Goal: Task Accomplishment & Management: Manage account settings

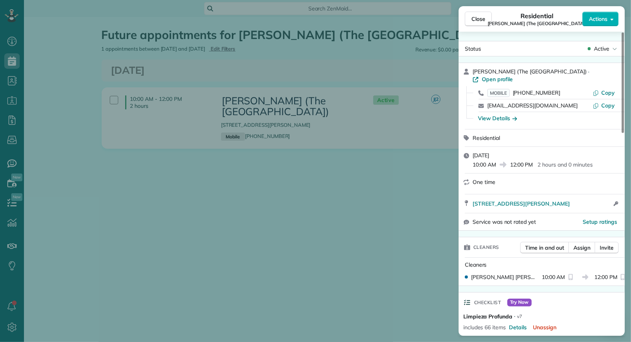
scroll to position [316, 0]
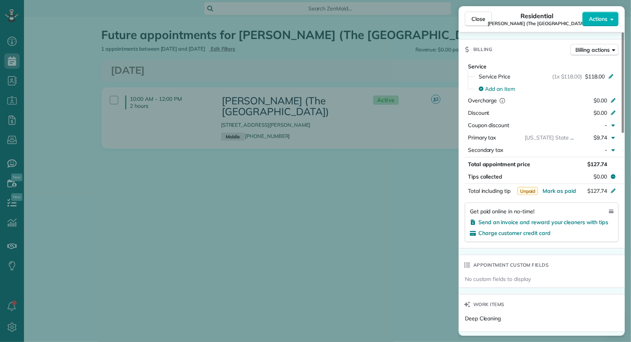
click at [81, 145] on div "Close Residential Shar Coleman (The Trinity - East Building) Actions Status Act…" at bounding box center [315, 171] width 631 height 342
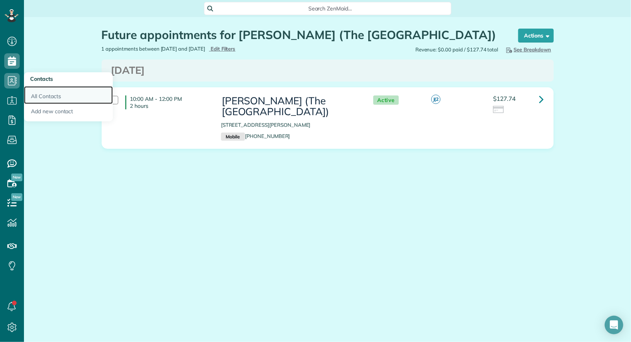
click at [38, 93] on link "All Contacts" at bounding box center [68, 95] width 89 height 18
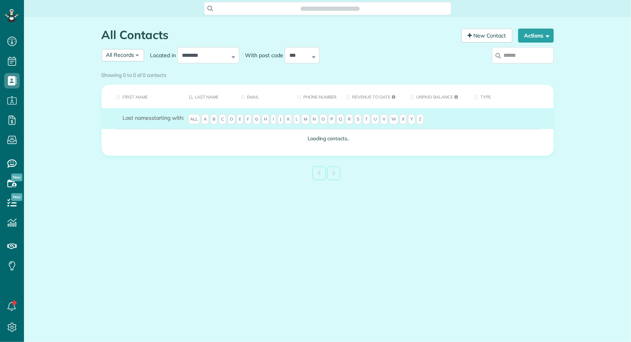
scroll to position [3, 3]
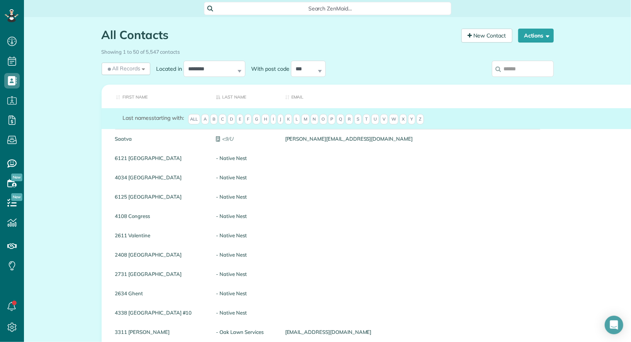
drag, startPoint x: 168, startPoint y: 32, endPoint x: 102, endPoint y: 31, distance: 65.3
click at [102, 31] on h1 "All Contacts" at bounding box center [279, 35] width 354 height 13
drag, startPoint x: 102, startPoint y: 31, endPoint x: 172, endPoint y: 41, distance: 69.8
click at [172, 41] on h1 "All Contacts" at bounding box center [279, 35] width 354 height 13
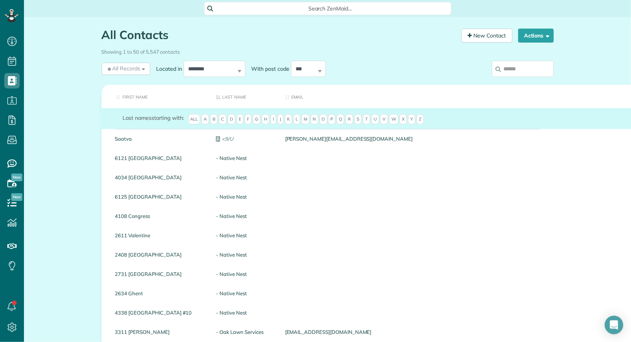
click at [172, 41] on h1 "All Contacts" at bounding box center [279, 35] width 354 height 13
drag, startPoint x: 171, startPoint y: 36, endPoint x: 97, endPoint y: 24, distance: 75.2
click at [97, 24] on div "All Contacts Contacts in ZenMaid [2 min] New Contact Actions New Contact Export…" at bounding box center [328, 31] width 464 height 28
click at [180, 34] on h1 "All Contacts" at bounding box center [279, 35] width 354 height 13
drag, startPoint x: 171, startPoint y: 38, endPoint x: 100, endPoint y: 41, distance: 70.8
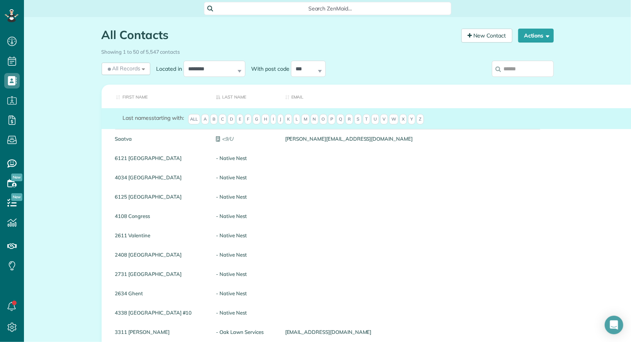
click at [100, 41] on div "All Contacts Contacts in ZenMaid [2 min] New Contact Actions New Contact Export…" at bounding box center [328, 31] width 464 height 28
click at [172, 39] on h1 "All Contacts" at bounding box center [279, 35] width 354 height 13
drag, startPoint x: 172, startPoint y: 39, endPoint x: 103, endPoint y: 29, distance: 69.8
click at [103, 29] on h1 "All Contacts" at bounding box center [279, 35] width 354 height 13
click at [173, 33] on h1 "All Contacts" at bounding box center [279, 35] width 354 height 13
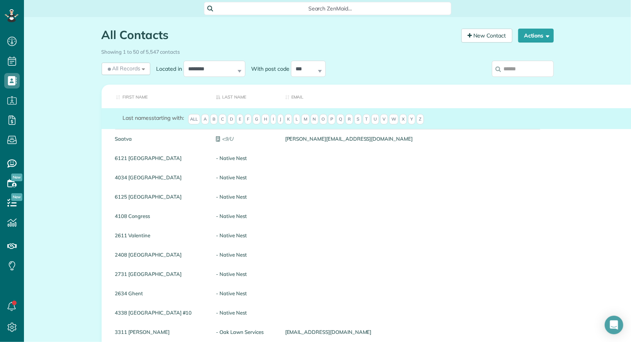
drag, startPoint x: 173, startPoint y: 33, endPoint x: 101, endPoint y: 34, distance: 71.9
click at [101, 34] on div "All Contacts Contacts in ZenMaid [2 min] New Contact Actions New Contact Export…" at bounding box center [328, 31] width 464 height 28
click at [168, 35] on h1 "All Contacts" at bounding box center [279, 35] width 354 height 13
drag, startPoint x: 168, startPoint y: 35, endPoint x: 104, endPoint y: 29, distance: 64.4
click at [104, 29] on h1 "All Contacts" at bounding box center [279, 35] width 354 height 13
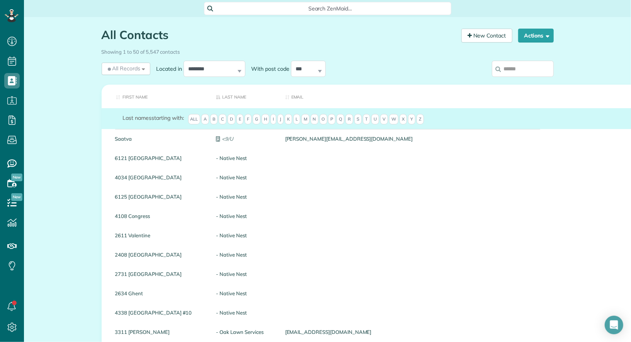
click at [167, 32] on h1 "All Contacts" at bounding box center [279, 35] width 354 height 13
drag, startPoint x: 167, startPoint y: 32, endPoint x: 102, endPoint y: 31, distance: 65.3
click at [102, 31] on h1 "All Contacts" at bounding box center [279, 35] width 354 height 13
click at [168, 39] on h1 "All Contacts" at bounding box center [279, 35] width 354 height 13
drag, startPoint x: 168, startPoint y: 39, endPoint x: 104, endPoint y: 37, distance: 64.6
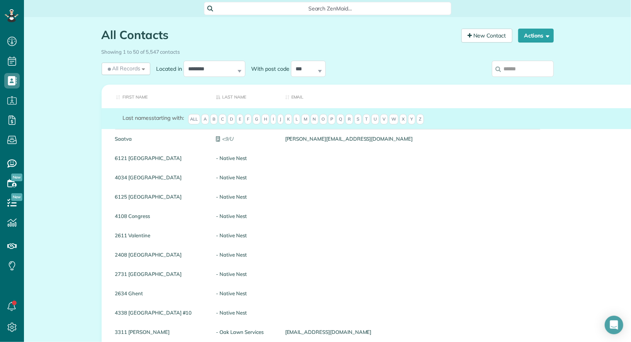
click at [104, 37] on h1 "All Contacts" at bounding box center [279, 35] width 354 height 13
drag, startPoint x: 174, startPoint y: 36, endPoint x: 98, endPoint y: 31, distance: 76.6
click at [98, 31] on div "All Contacts Contacts in ZenMaid [2 min] New Contact Actions New Contact Export…" at bounding box center [328, 31] width 464 height 28
click at [181, 39] on h1 "All Contacts" at bounding box center [279, 35] width 354 height 13
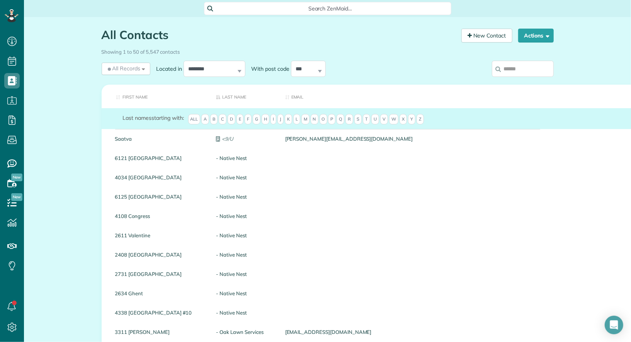
drag, startPoint x: 181, startPoint y: 39, endPoint x: 105, endPoint y: 30, distance: 76.7
click at [105, 30] on h1 "All Contacts" at bounding box center [279, 35] width 354 height 13
click at [104, 33] on h1 "All Contacts" at bounding box center [279, 35] width 354 height 13
drag, startPoint x: 172, startPoint y: 36, endPoint x: 102, endPoint y: 37, distance: 69.9
click at [102, 37] on h1 "All Contacts" at bounding box center [279, 35] width 354 height 13
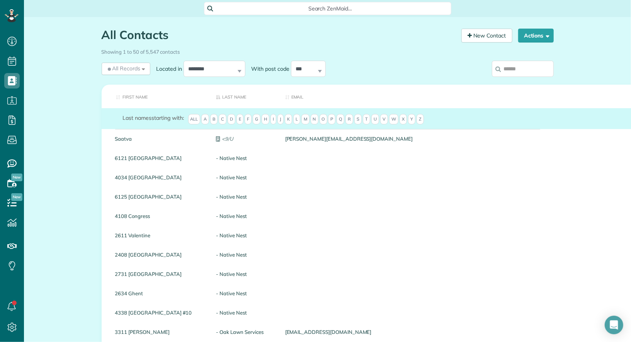
click at [143, 37] on h1 "All Contacts" at bounding box center [279, 35] width 354 height 13
drag, startPoint x: 169, startPoint y: 36, endPoint x: 105, endPoint y: 35, distance: 64.1
click at [105, 35] on h1 "All Contacts" at bounding box center [279, 35] width 354 height 13
drag, startPoint x: 168, startPoint y: 36, endPoint x: 104, endPoint y: 35, distance: 64.1
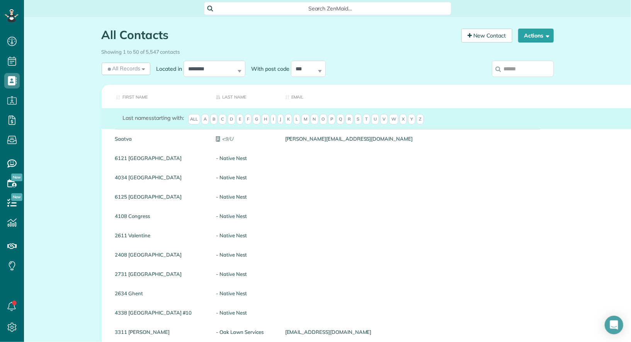
click at [104, 35] on h1 "All Contacts" at bounding box center [279, 35] width 354 height 13
click at [167, 38] on h1 "All Contacts" at bounding box center [279, 35] width 354 height 13
drag, startPoint x: 167, startPoint y: 38, endPoint x: 102, endPoint y: 33, distance: 65.9
click at [102, 33] on h1 "All Contacts" at bounding box center [279, 35] width 354 height 13
click at [163, 39] on h1 "All Contacts" at bounding box center [279, 35] width 354 height 13
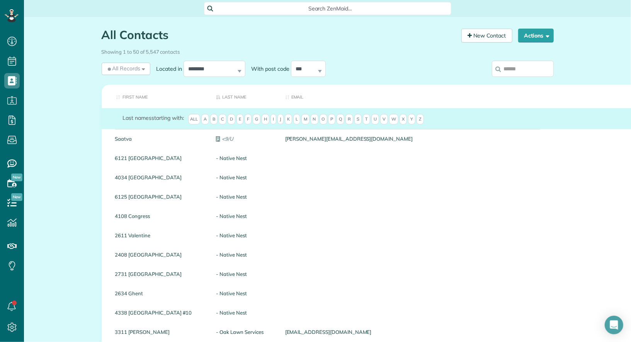
drag, startPoint x: 168, startPoint y: 37, endPoint x: 105, endPoint y: 31, distance: 63.6
click at [105, 31] on h1 "All Contacts" at bounding box center [279, 35] width 354 height 13
click at [170, 38] on h1 "All Contacts" at bounding box center [279, 35] width 354 height 13
drag, startPoint x: 170, startPoint y: 38, endPoint x: 87, endPoint y: 29, distance: 83.5
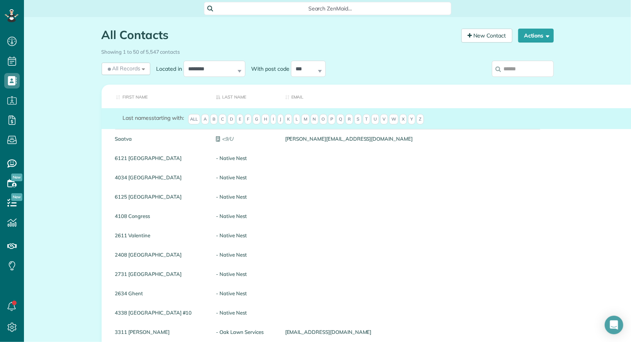
click at [171, 38] on h1 "All Contacts" at bounding box center [279, 35] width 354 height 13
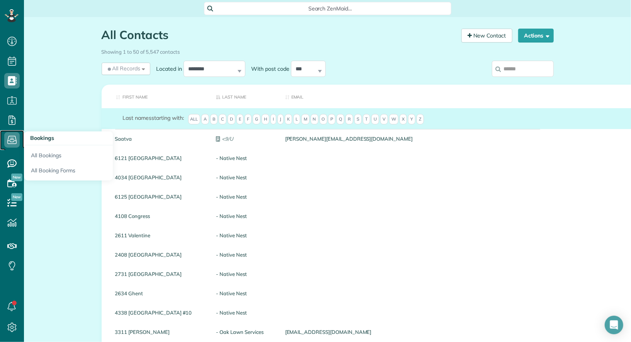
click at [14, 138] on icon at bounding box center [11, 139] width 15 height 15
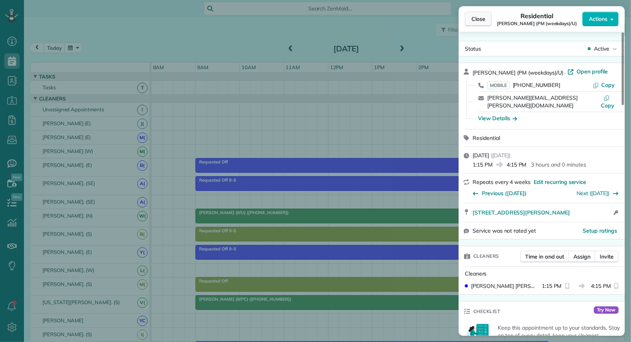
scroll to position [685, 0]
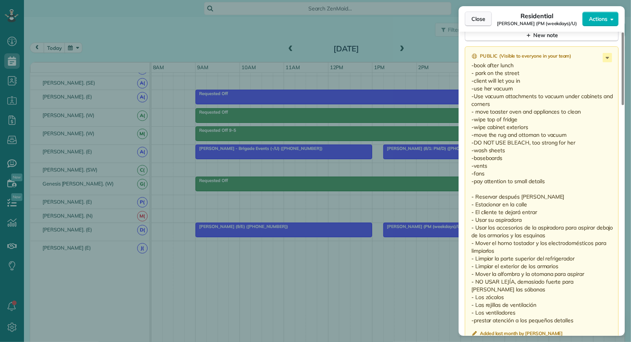
click at [479, 19] on span "Close" at bounding box center [478, 19] width 14 height 8
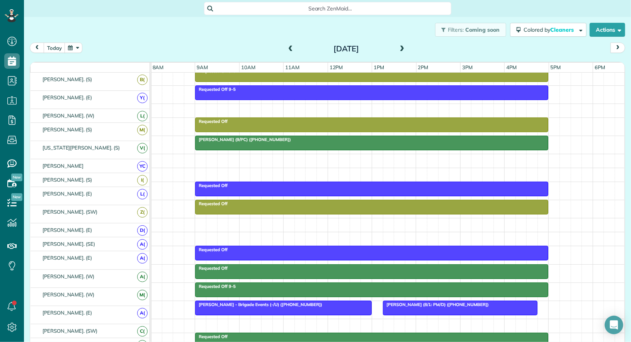
scroll to position [149, 0]
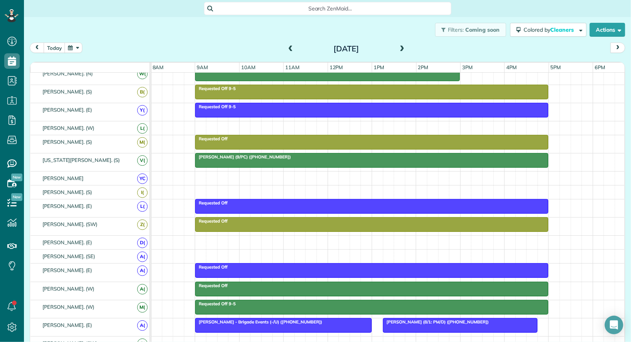
click at [348, 156] on div at bounding box center [372, 160] width 352 height 14
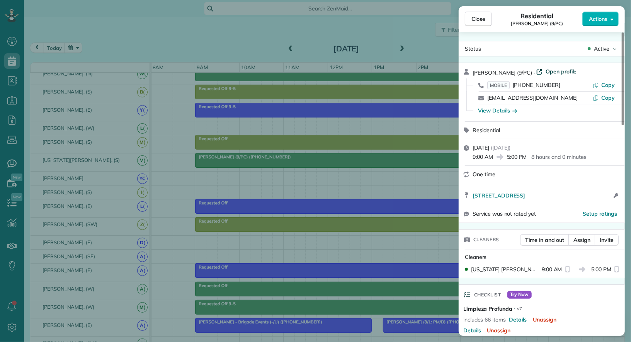
click at [548, 73] on span "Open profile" at bounding box center [561, 72] width 31 height 8
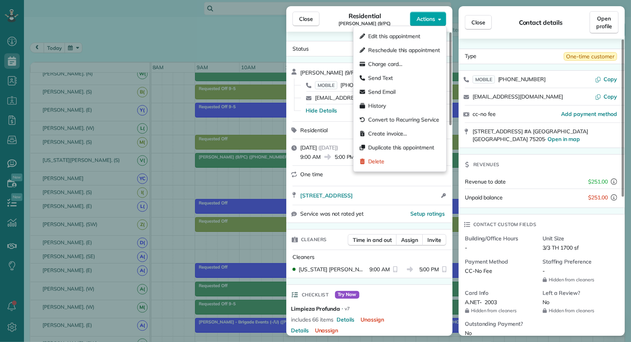
click at [437, 22] on button "Actions" at bounding box center [428, 19] width 36 height 15
click at [383, 16] on div "Residential Shannon Muni (9/PC)" at bounding box center [365, 18] width 90 height 15
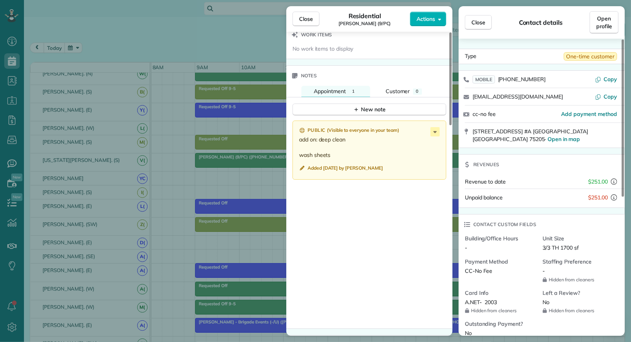
scroll to position [554, 0]
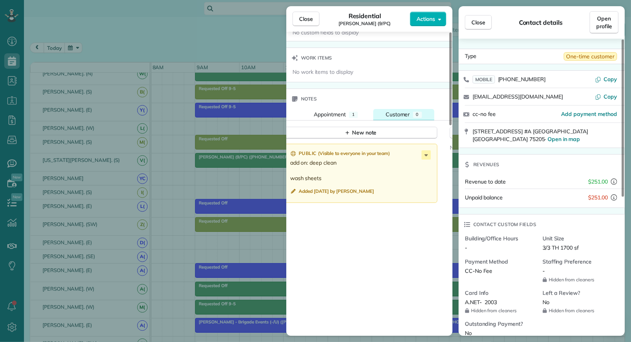
click at [399, 111] on span "Customer" at bounding box center [398, 114] width 24 height 7
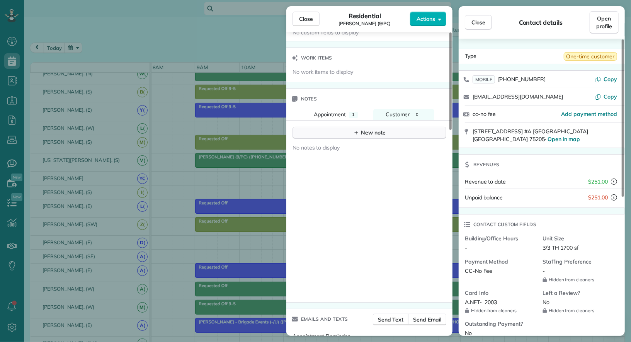
click at [382, 129] on div "New note" at bounding box center [369, 133] width 32 height 8
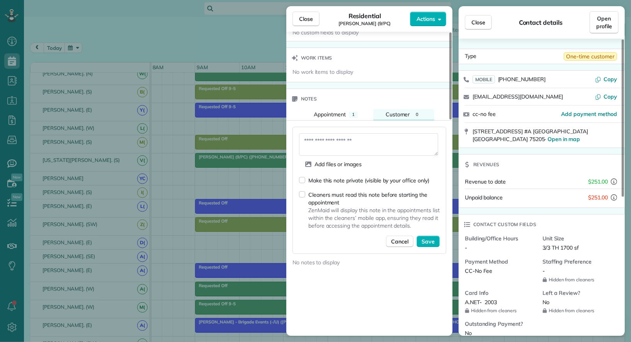
click at [351, 177] on div "Make this note private (visible by your office only)" at bounding box center [368, 181] width 121 height 8
click at [350, 143] on textarea at bounding box center [368, 144] width 139 height 22
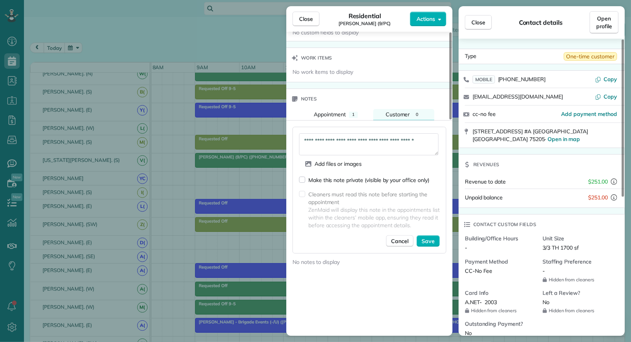
scroll to position [4, 0]
paste textarea "**********"
click at [321, 137] on textarea "**********" at bounding box center [368, 144] width 139 height 22
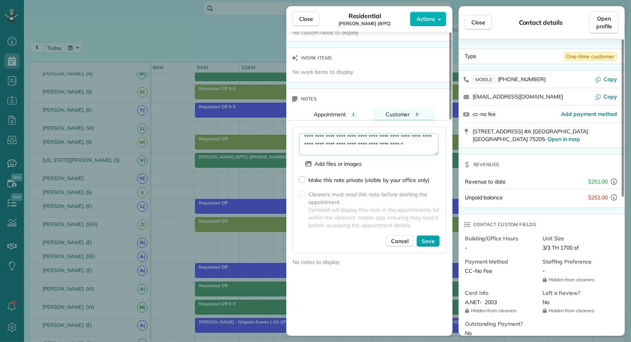
type textarea "**********"
click at [431, 242] on button "Save" at bounding box center [428, 241] width 23 height 12
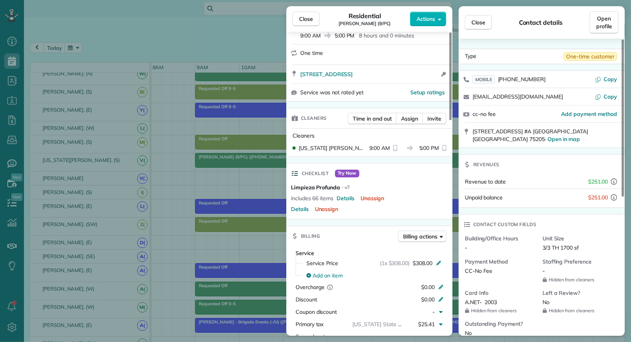
scroll to position [157, 0]
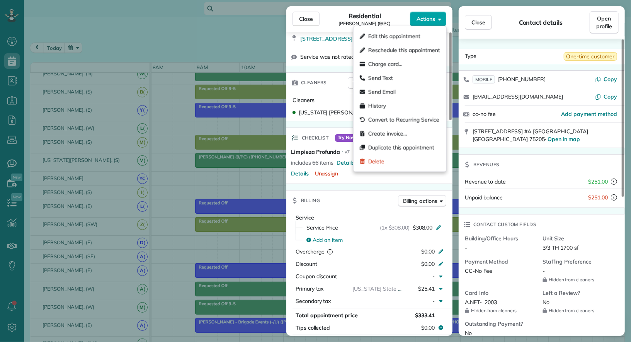
click at [422, 15] on span "Actions" at bounding box center [426, 19] width 19 height 8
click at [401, 36] on span "Edit this appointment" at bounding box center [394, 36] width 52 height 8
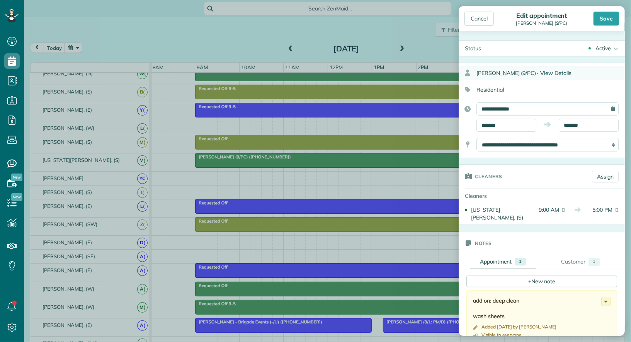
click at [547, 70] on span "View Details" at bounding box center [555, 73] width 31 height 7
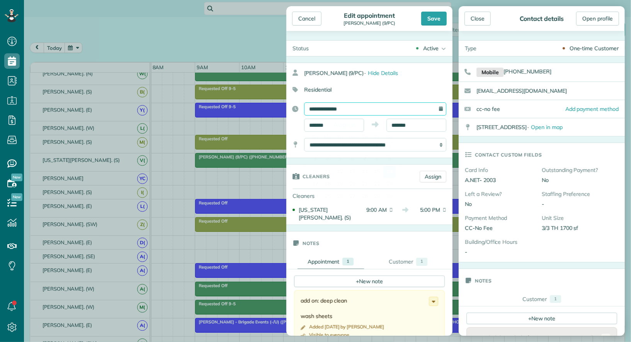
click at [398, 107] on input "**********" at bounding box center [375, 108] width 142 height 13
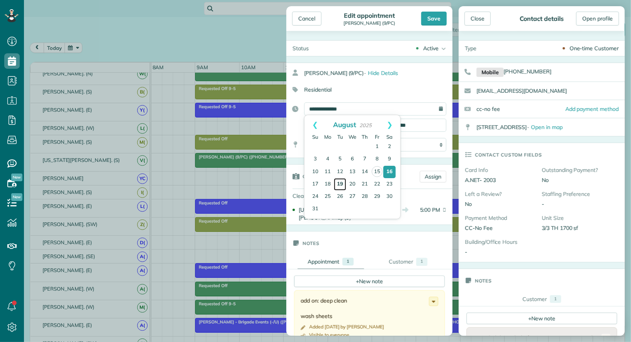
click at [338, 184] on link "19" at bounding box center [340, 184] width 12 height 12
type input "**********"
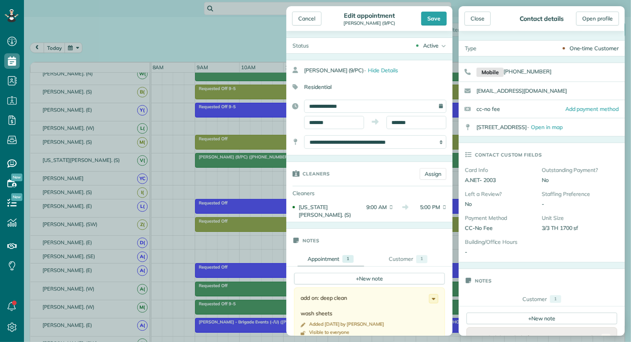
scroll to position [4, 0]
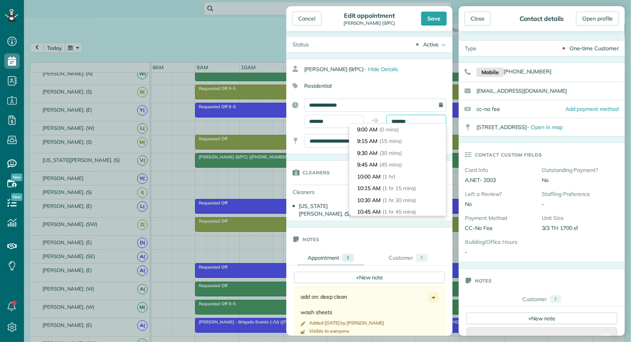
click at [410, 118] on input "*******" at bounding box center [416, 121] width 60 height 13
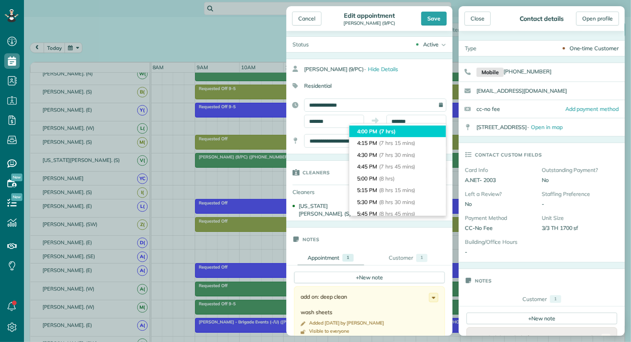
type input "*******"
click at [400, 129] on li "4:00 PM (7 hrs)" at bounding box center [397, 132] width 97 height 12
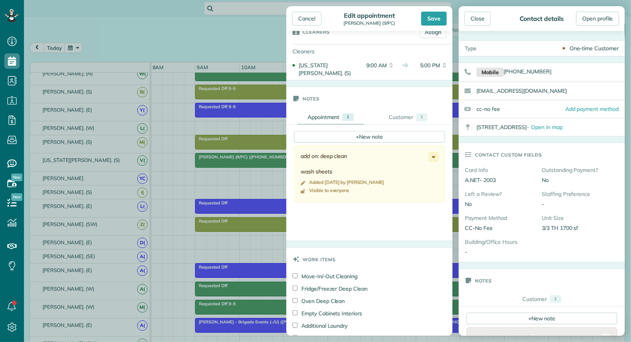
scroll to position [266, 0]
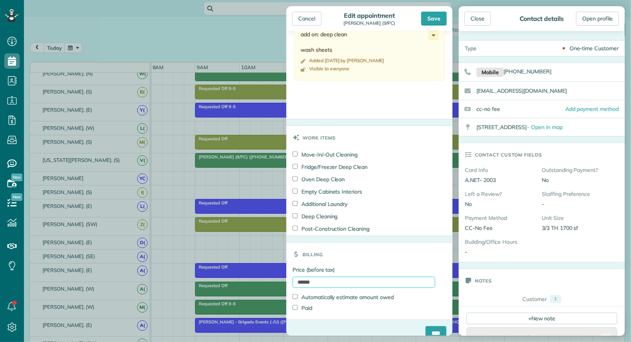
drag, startPoint x: 306, startPoint y: 270, endPoint x: 288, endPoint y: 269, distance: 18.2
click at [288, 269] on div "Price (before tax) ****** Automatically estimate amount owed Paid" at bounding box center [369, 293] width 166 height 54
click at [308, 213] on label "Deep Cleaning" at bounding box center [314, 217] width 45 height 8
drag, startPoint x: 306, startPoint y: 271, endPoint x: 293, endPoint y: 271, distance: 13.5
click at [293, 277] on input "******" at bounding box center [363, 282] width 143 height 11
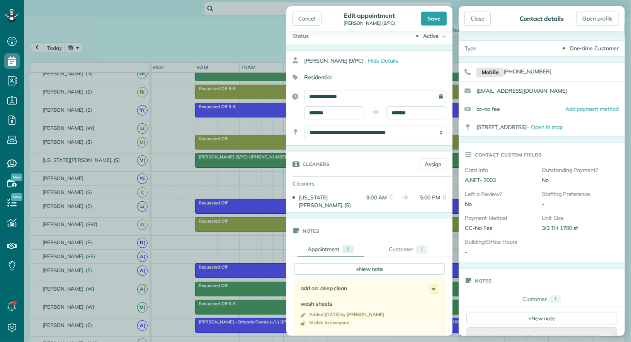
scroll to position [0, 0]
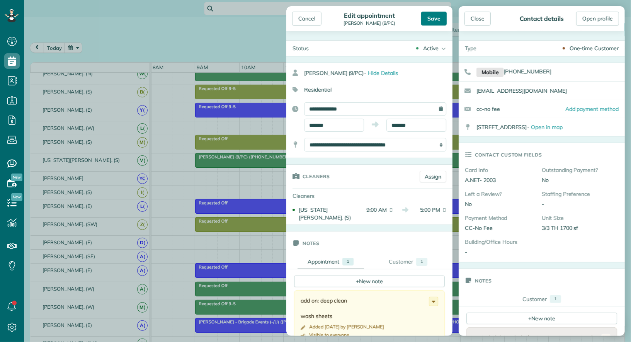
type input "******"
click at [432, 19] on div "Save" at bounding box center [434, 19] width 26 height 14
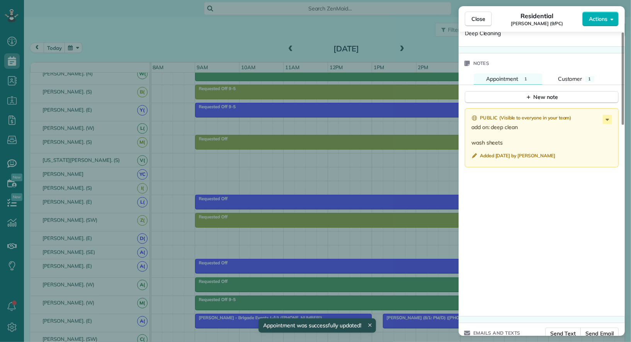
scroll to position [584, 0]
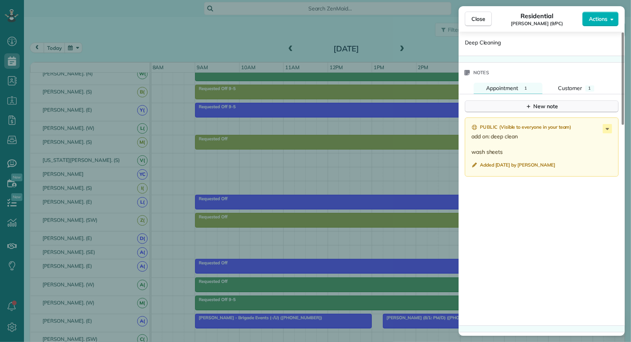
click at [530, 103] on icon "button" at bounding box center [528, 106] width 6 height 6
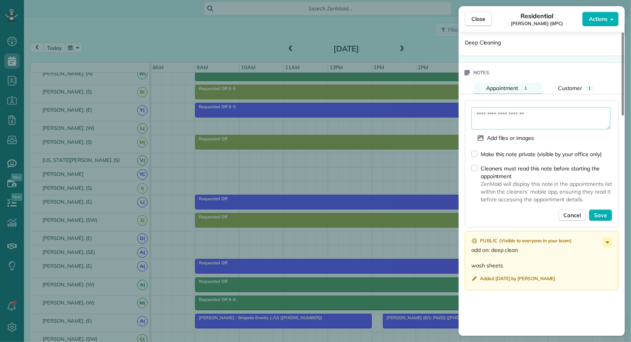
click at [506, 112] on textarea at bounding box center [540, 118] width 139 height 22
click at [503, 151] on div "Make this note private (visible by your office only)" at bounding box center [541, 154] width 121 height 8
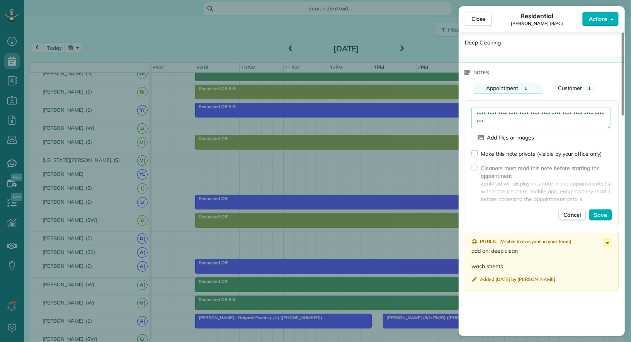
click at [498, 111] on textarea "**********" at bounding box center [540, 118] width 139 height 22
type textarea "**********"
click at [601, 211] on span "Save" at bounding box center [600, 215] width 13 height 8
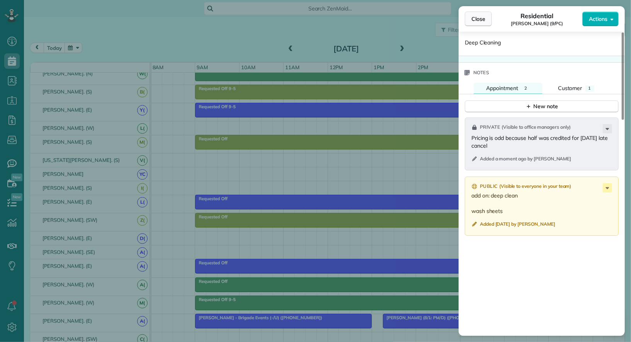
click at [480, 19] on span "Close" at bounding box center [478, 19] width 14 height 8
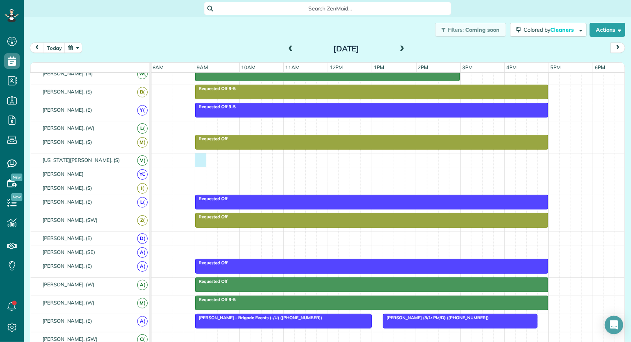
click at [201, 156] on div at bounding box center [388, 160] width 474 height 14
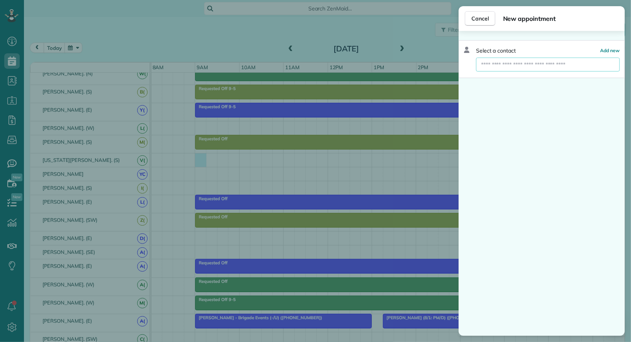
click at [511, 66] on input "text" at bounding box center [548, 65] width 144 height 14
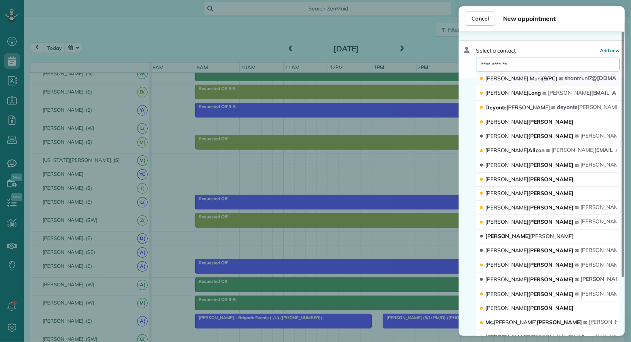
type input "**********"
click at [522, 75] on span "Shannon Muni (9/PC)" at bounding box center [521, 78] width 72 height 7
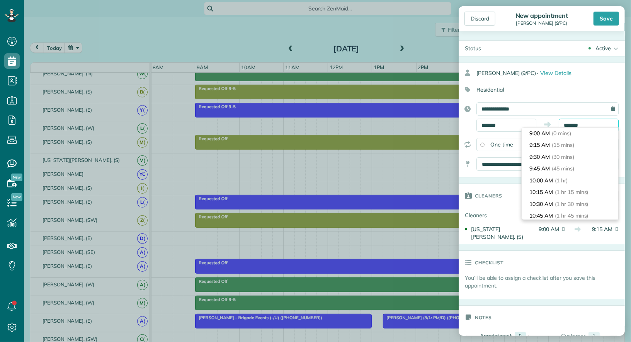
click at [588, 122] on input "*******" at bounding box center [589, 125] width 60 height 13
type input "*******"
click at [573, 194] on li "1:00 PM (4 hrs)" at bounding box center [570, 194] width 97 height 12
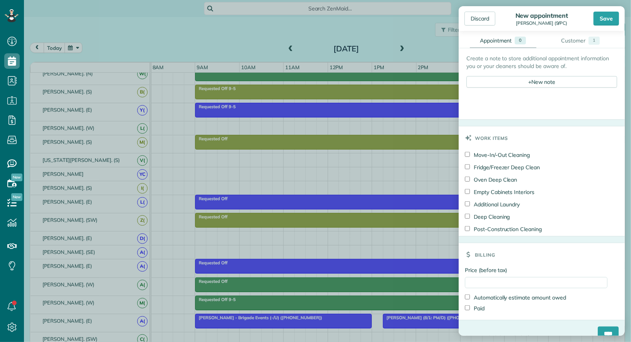
scroll to position [284, 0]
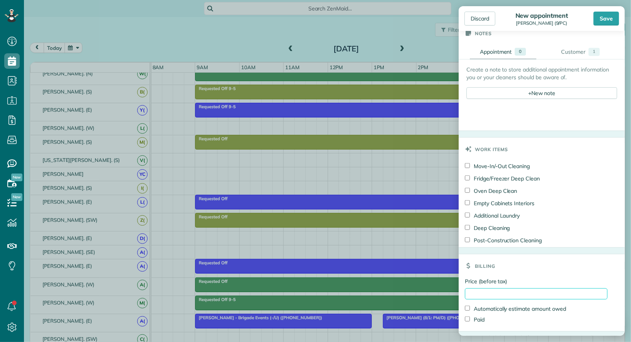
click at [522, 288] on input "Price (before tax)" at bounding box center [536, 293] width 143 height 11
type input "***"
click at [602, 338] on input "****" at bounding box center [608, 345] width 21 height 14
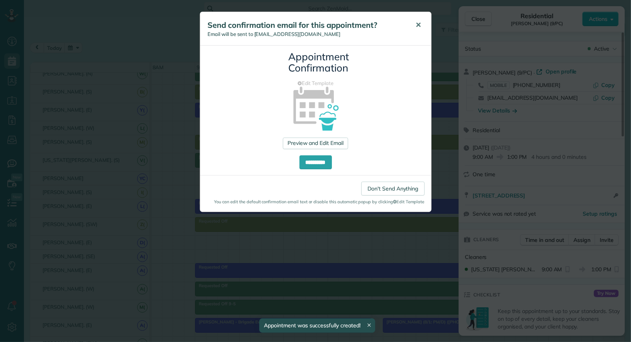
click at [417, 28] on span "✕" at bounding box center [419, 24] width 6 height 9
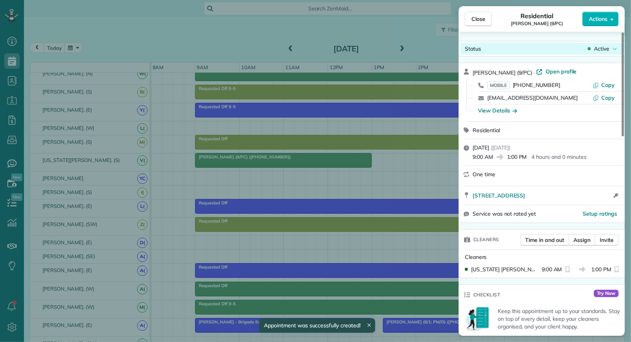
click at [593, 46] on div "Active" at bounding box center [602, 49] width 32 height 8
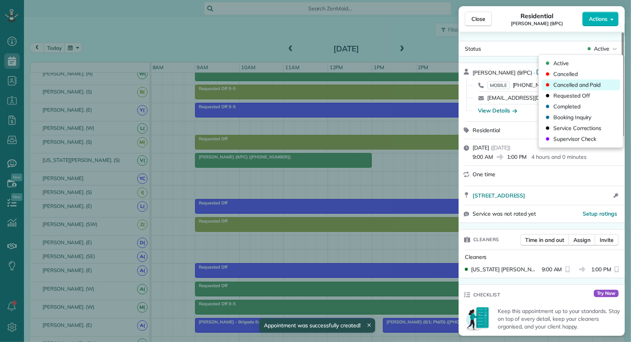
click at [583, 85] on span "Cancelled and Paid" at bounding box center [576, 85] width 47 height 8
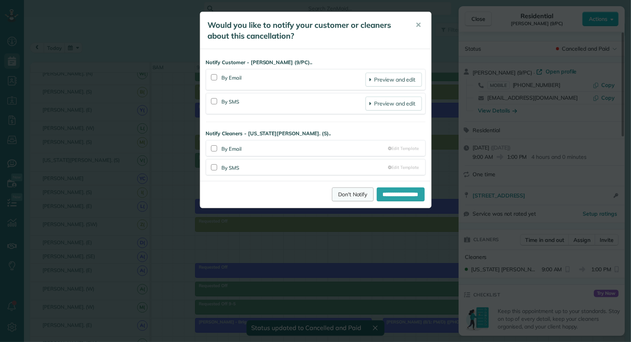
click at [347, 192] on link "Don't Notify" at bounding box center [353, 194] width 42 height 14
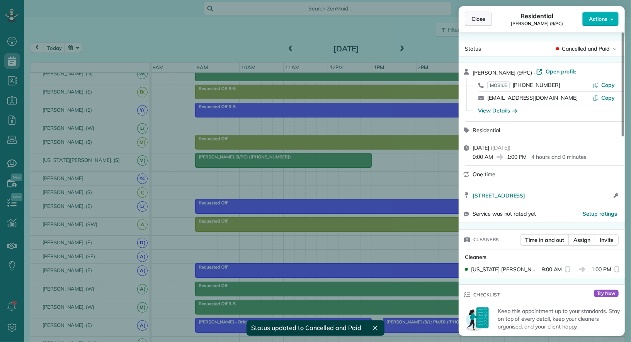
click at [477, 19] on span "Close" at bounding box center [478, 19] width 14 height 8
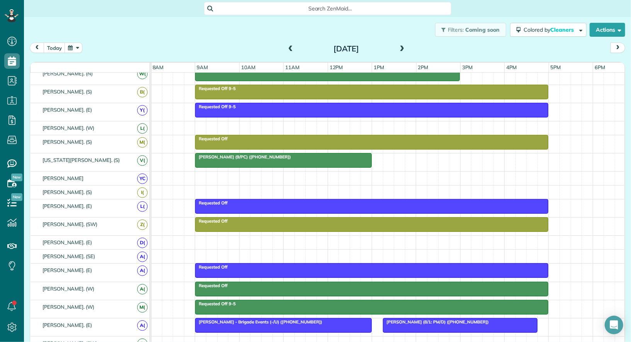
click at [309, 154] on div "[PERSON_NAME] (9/PC) ([PHONE_NUMBER])" at bounding box center [283, 156] width 172 height 5
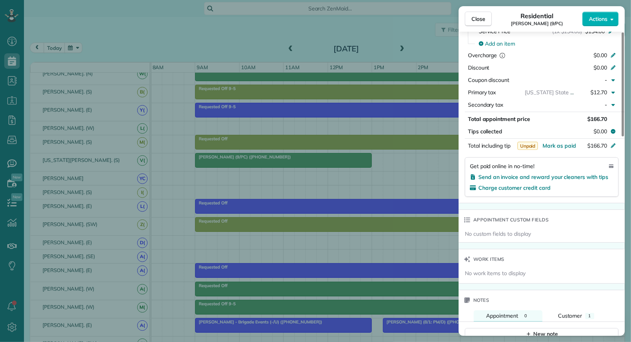
scroll to position [306, 0]
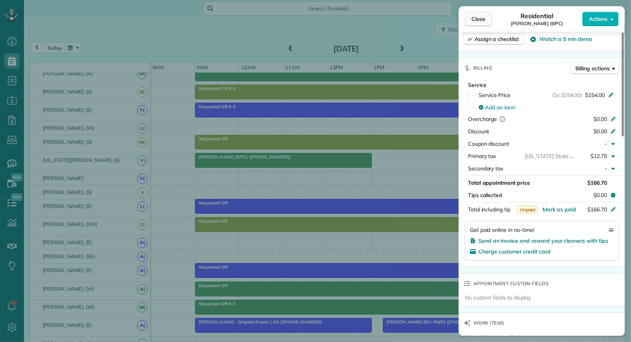
click at [477, 18] on span "Close" at bounding box center [478, 19] width 14 height 8
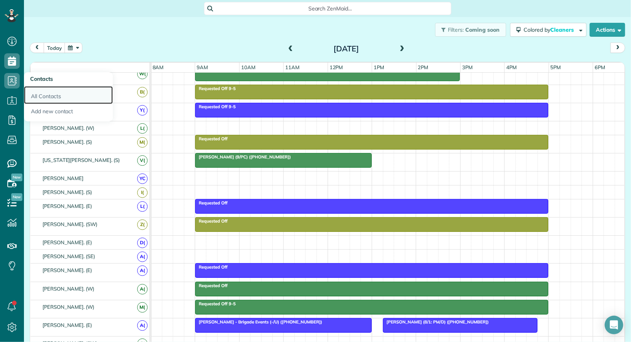
click at [45, 94] on link "All Contacts" at bounding box center [68, 95] width 89 height 18
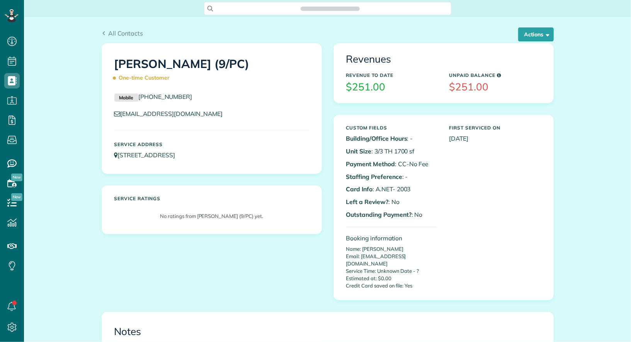
scroll to position [3, 3]
click at [543, 40] on button "Actions" at bounding box center [536, 34] width 36 height 14
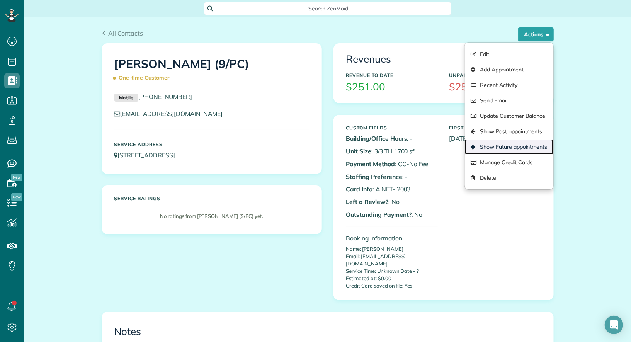
click at [518, 142] on link "Show Future appointments" at bounding box center [509, 146] width 88 height 15
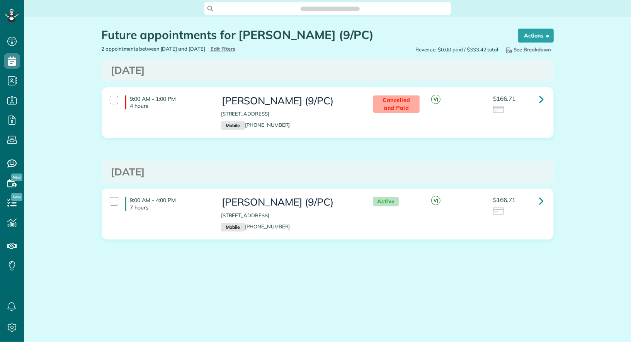
scroll to position [3, 3]
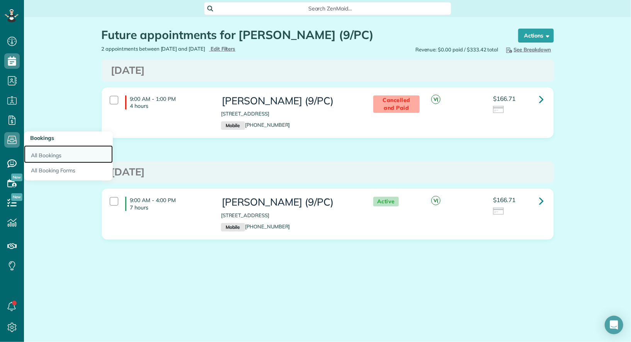
click at [40, 155] on link "All Bookings" at bounding box center [68, 154] width 89 height 18
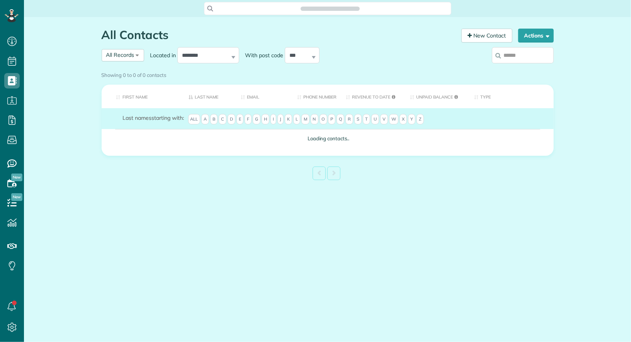
scroll to position [3, 3]
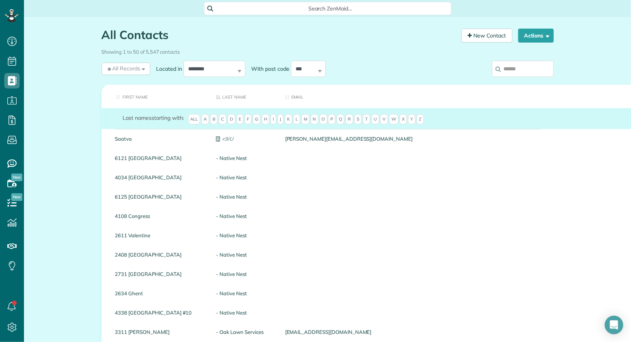
click at [519, 69] on input "search" at bounding box center [523, 69] width 62 height 16
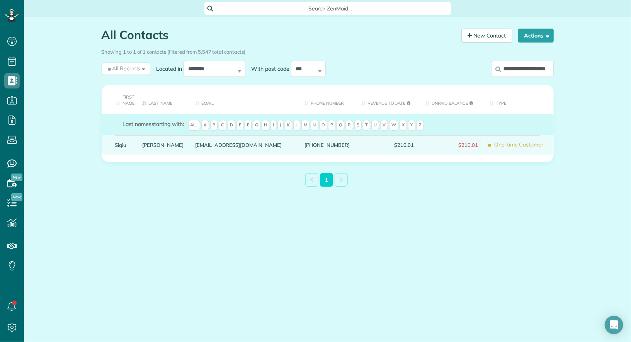
type input "**********"
click at [123, 142] on link "Siqiu" at bounding box center [123, 144] width 16 height 5
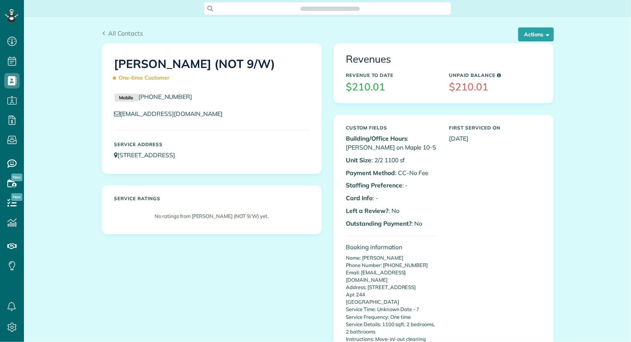
scroll to position [3, 3]
click at [530, 34] on button "Actions" at bounding box center [536, 34] width 36 height 14
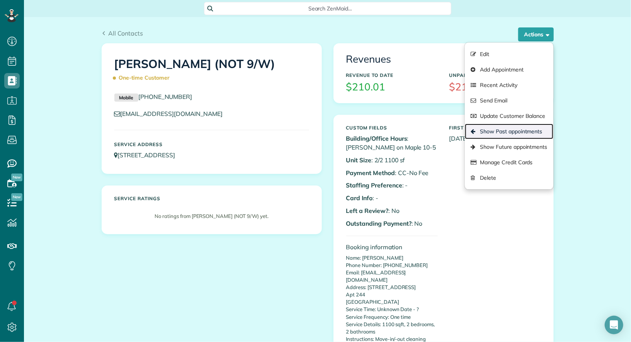
click at [522, 132] on link "Show Past appointments" at bounding box center [509, 131] width 88 height 15
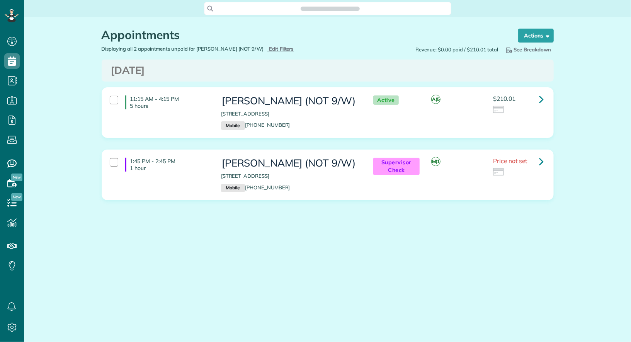
scroll to position [342, 24]
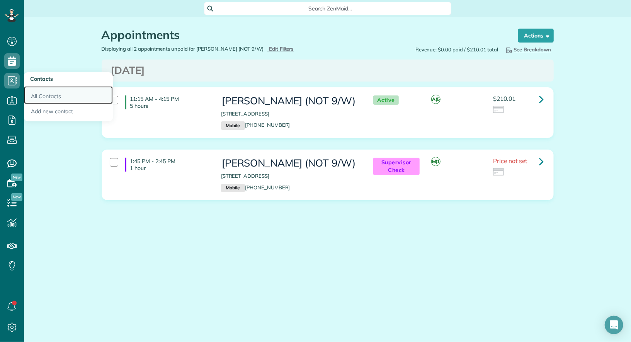
click at [42, 93] on link "All Contacts" at bounding box center [68, 95] width 89 height 18
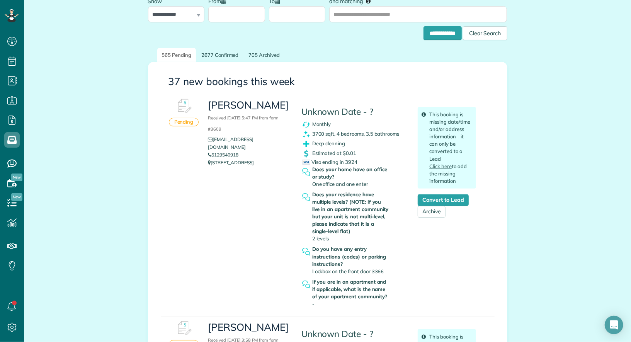
scroll to position [53, 0]
drag, startPoint x: 211, startPoint y: 153, endPoint x: 292, endPoint y: 152, distance: 80.8
click at [292, 152] on div "[PERSON_NAME] Received [DATE] 5:47 PM from form #3609 [EMAIL_ADDRESS][DOMAIN_NA…" at bounding box center [248, 132] width 93 height 76
copy p "[STREET_ADDRESS]"
drag, startPoint x: 281, startPoint y: 135, endPoint x: 214, endPoint y: 137, distance: 66.9
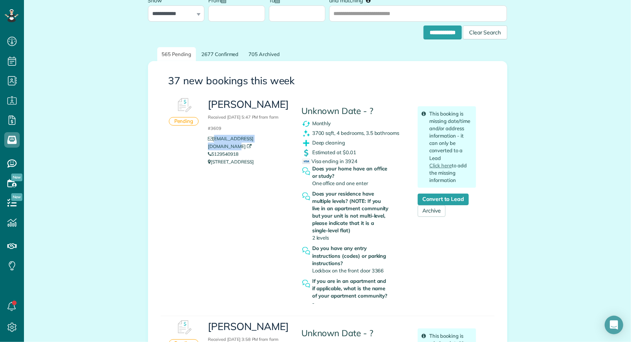
click at [214, 137] on li "[EMAIL_ADDRESS][DOMAIN_NAME]" at bounding box center [249, 142] width 82 height 15
copy link "[EMAIL_ADDRESS][DOMAIN_NAME]"
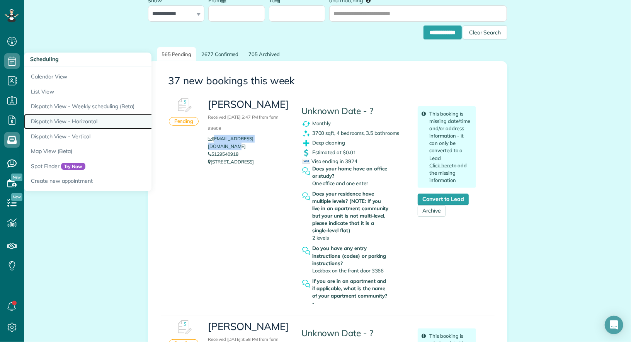
click at [66, 122] on link "Dispatch View - Horizontal" at bounding box center [120, 121] width 193 height 15
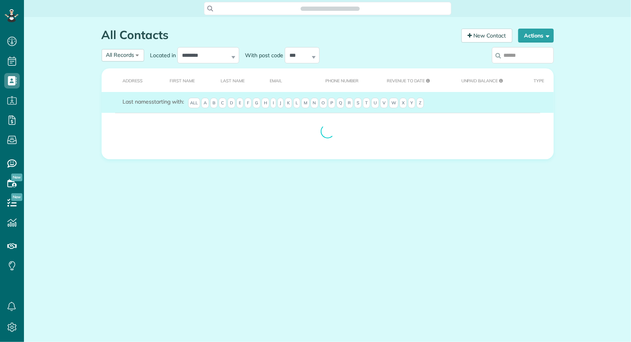
scroll to position [3, 3]
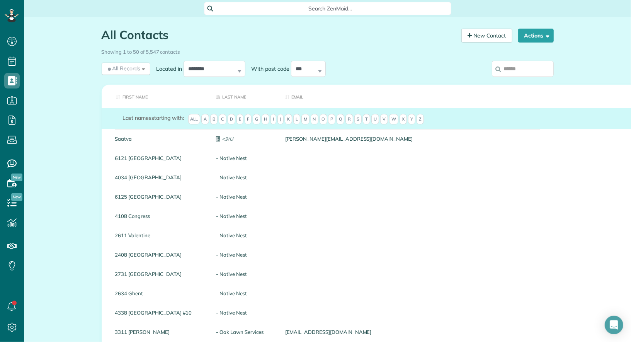
click at [508, 71] on input "search" at bounding box center [523, 69] width 62 height 16
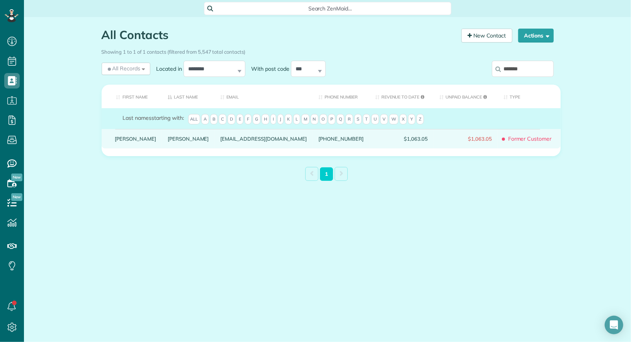
type input "*******"
click at [117, 141] on link "John" at bounding box center [135, 138] width 41 height 5
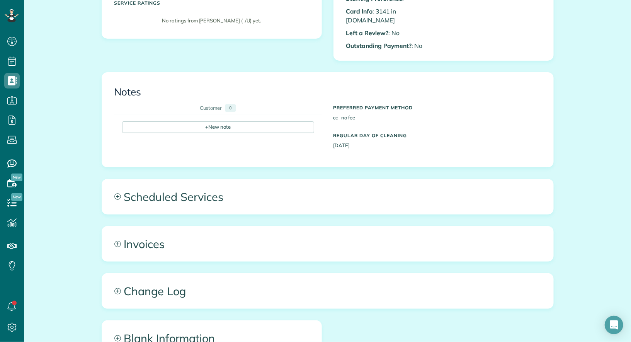
scroll to position [193, 0]
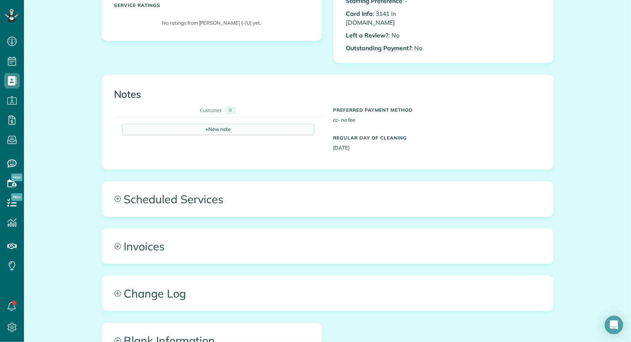
click at [247, 124] on div "+ New note" at bounding box center [218, 130] width 192 height 12
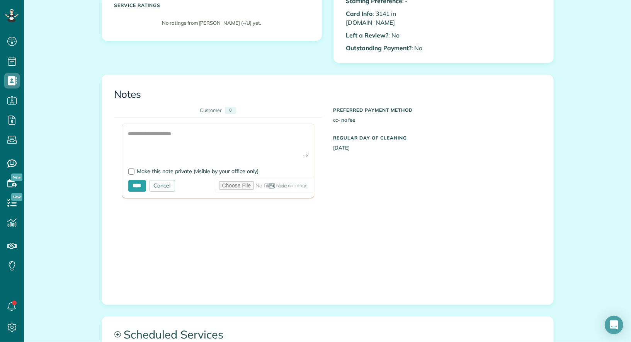
click at [207, 165] on form "Add Image Make this note private (visible by your office only) **** Cancel Add …" at bounding box center [218, 161] width 192 height 74
click at [207, 168] on span "Make this note private (visible by your office only)" at bounding box center [198, 171] width 122 height 7
click at [207, 130] on textarea at bounding box center [218, 143] width 180 height 27
paste textarea "**********"
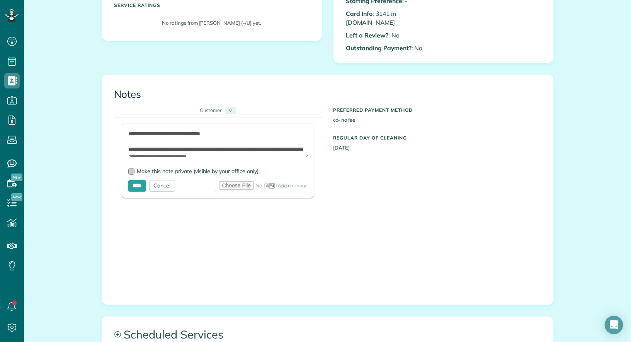
scroll to position [3, 0]
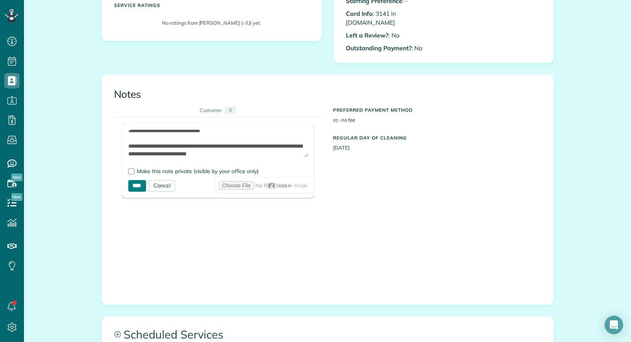
type textarea "**********"
click at [139, 180] on input "****" at bounding box center [137, 186] width 18 height 12
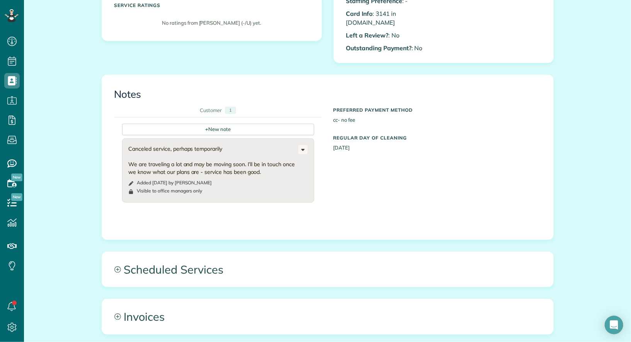
scroll to position [0, 0]
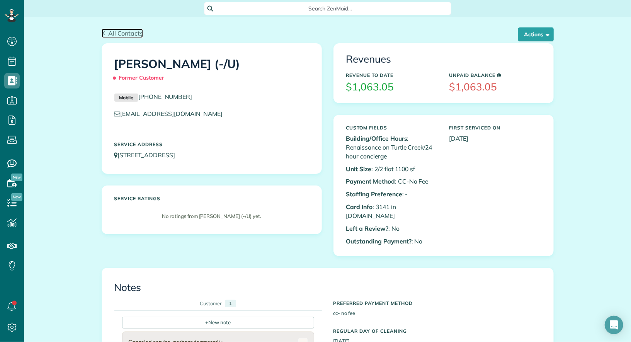
click at [134, 35] on span "All Contacts" at bounding box center [125, 33] width 35 height 8
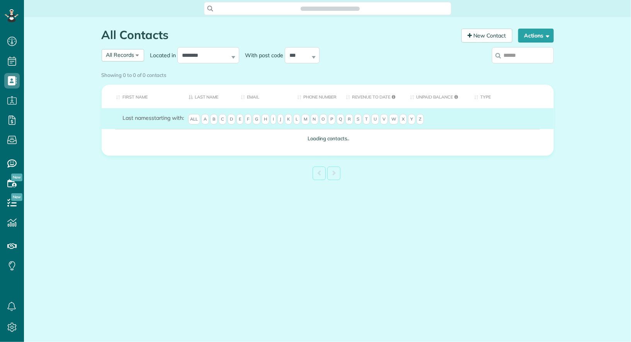
scroll to position [3, 3]
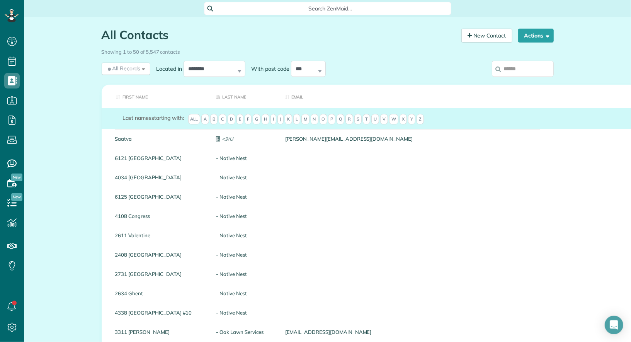
click at [517, 66] on input "search" at bounding box center [523, 69] width 62 height 16
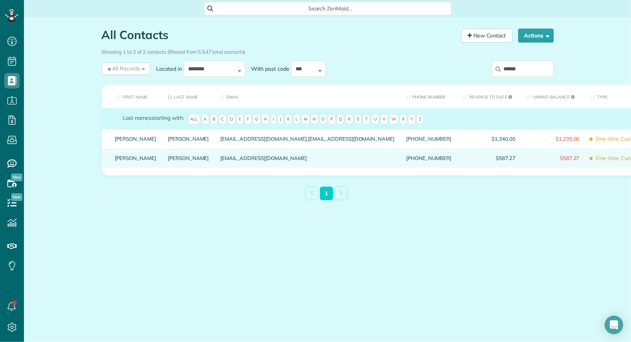
type input "******"
click at [120, 161] on link "Matt" at bounding box center [135, 157] width 41 height 5
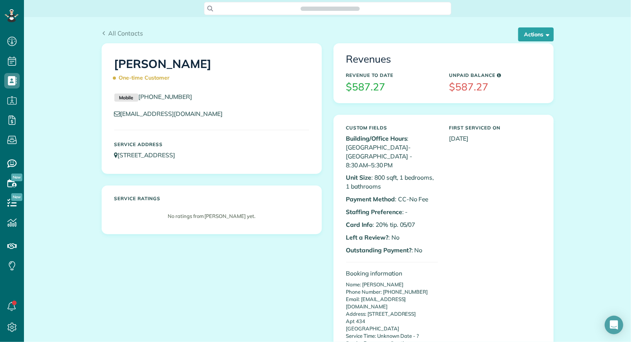
scroll to position [3, 3]
click at [540, 39] on button "Actions" at bounding box center [536, 34] width 36 height 14
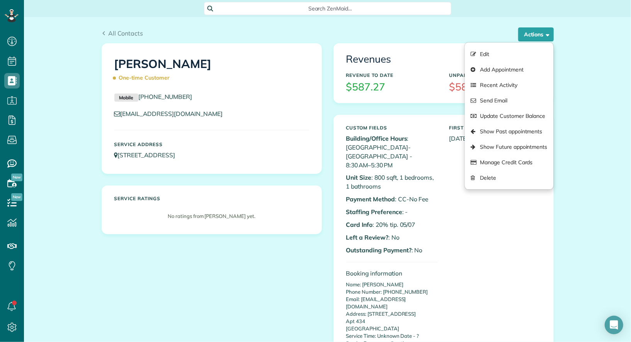
click at [472, 243] on div "Custom Fields Building/Office Hours : [GEOGRAPHIC_DATA]- [GEOGRAPHIC_DATA] - 8:…" at bounding box center [443, 317] width 206 height 392
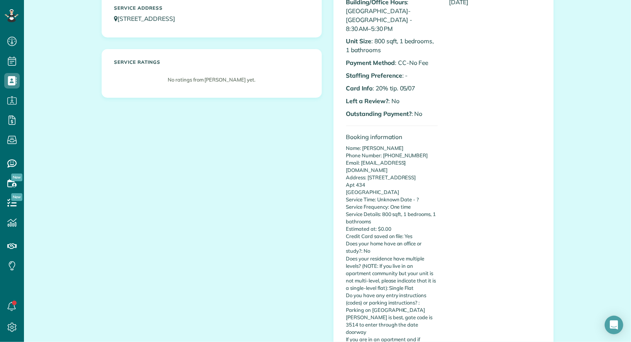
scroll to position [0, 0]
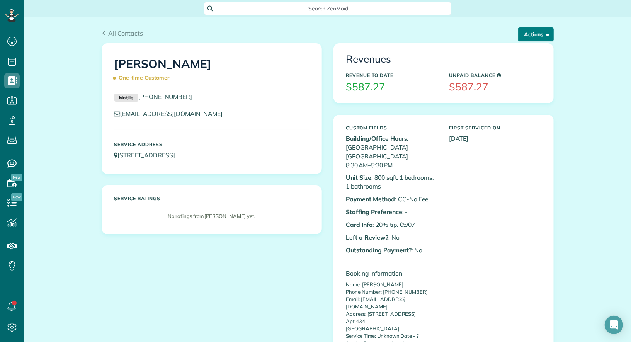
click at [541, 34] on button "Actions" at bounding box center [536, 34] width 36 height 14
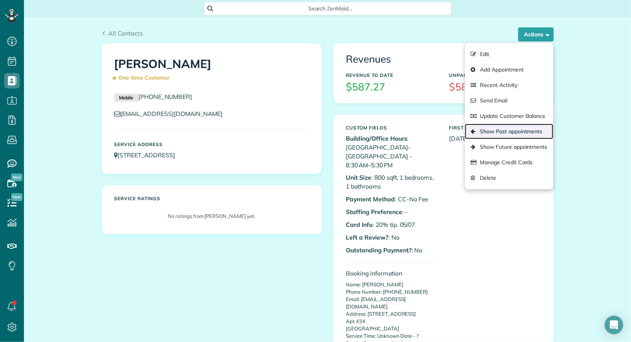
click at [519, 131] on link "Show Past appointments" at bounding box center [509, 131] width 88 height 15
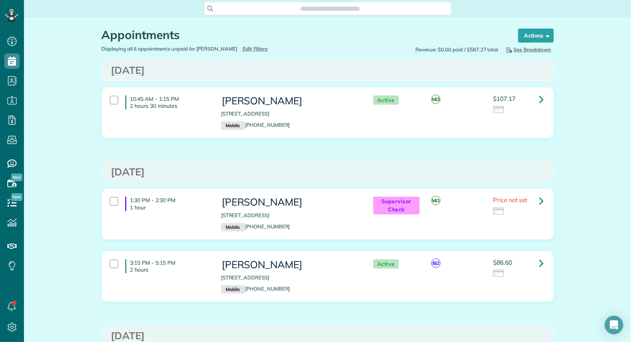
scroll to position [3, 3]
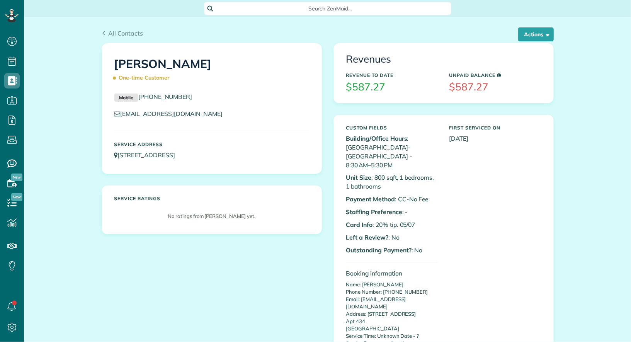
scroll to position [3, 3]
click at [534, 36] on button "Actions" at bounding box center [536, 34] width 36 height 14
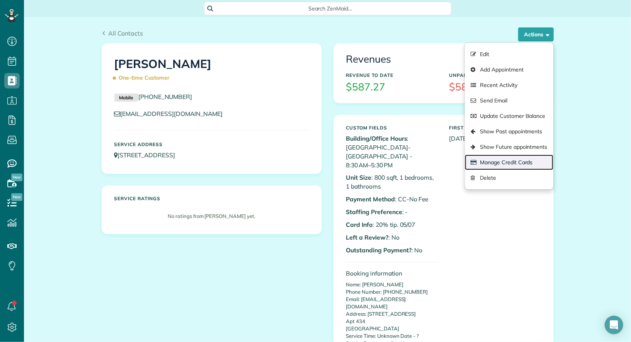
click at [532, 160] on link "Manage Credit Cards" at bounding box center [509, 162] width 88 height 15
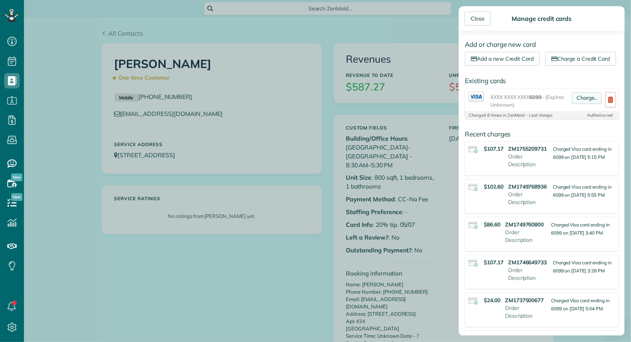
click at [587, 100] on link "Charge.." at bounding box center [587, 98] width 30 height 12
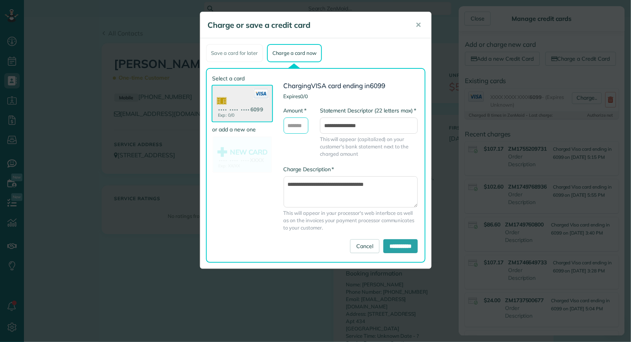
click at [304, 123] on input "* Amount" at bounding box center [296, 125] width 25 height 16
type input "**"
type input "**********"
click at [395, 245] on input "**********" at bounding box center [400, 246] width 34 height 14
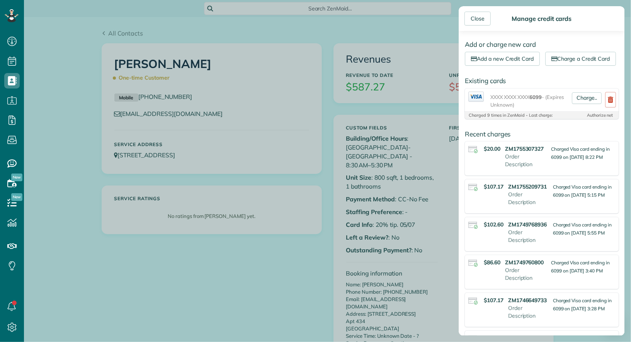
click at [127, 42] on div "Close Manage credit cards Add or charge new card Add a new Credit Card Charge a…" at bounding box center [315, 171] width 631 height 342
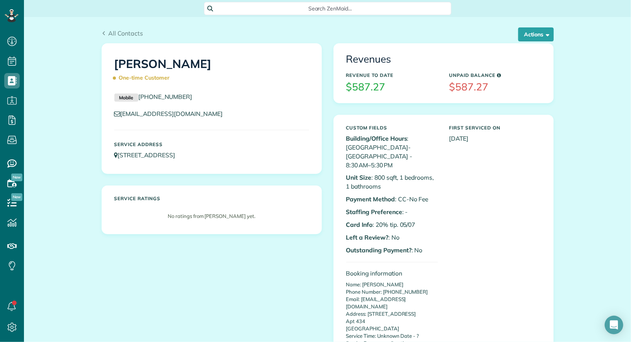
click at [127, 26] on div "All Contacts Actions Edit Add Appointment Recent Activity Send Email Update Cus…" at bounding box center [328, 30] width 464 height 26
click at [127, 28] on div "All Contacts Actions Edit Add Appointment Recent Activity Send Email Update Cus…" at bounding box center [328, 30] width 464 height 26
click at [127, 36] on span "All Contacts" at bounding box center [125, 33] width 35 height 8
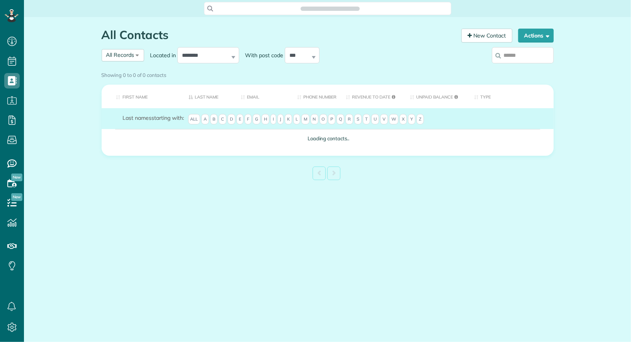
scroll to position [3, 3]
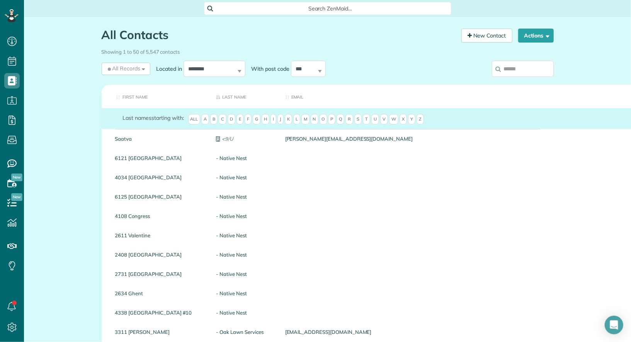
click at [530, 71] on input "search" at bounding box center [523, 69] width 62 height 16
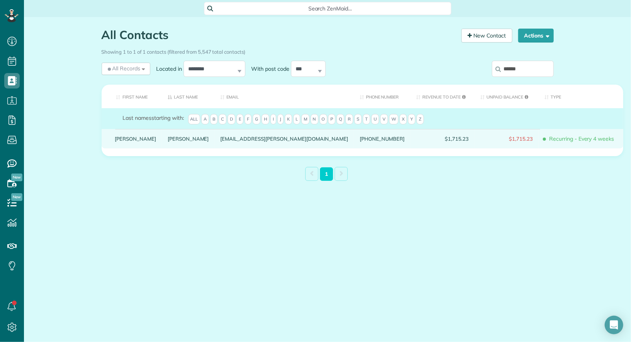
type input "******"
click at [122, 141] on link "Thomas" at bounding box center [135, 138] width 41 height 5
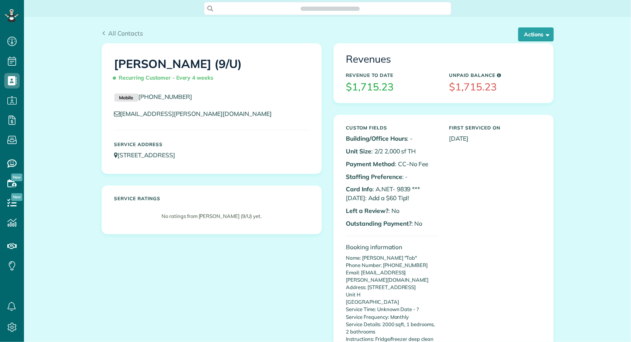
scroll to position [3, 3]
click at [546, 37] on button "Actions" at bounding box center [536, 34] width 36 height 14
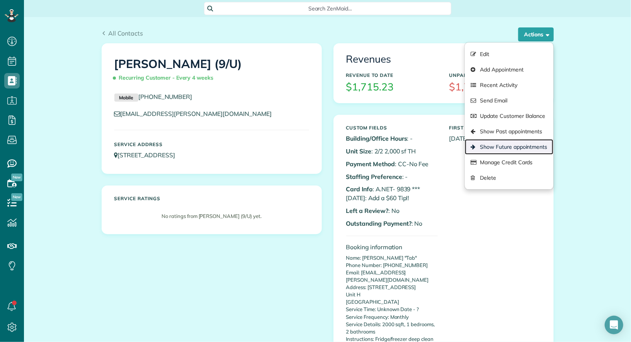
click at [527, 147] on link "Show Future appointments" at bounding box center [509, 146] width 88 height 15
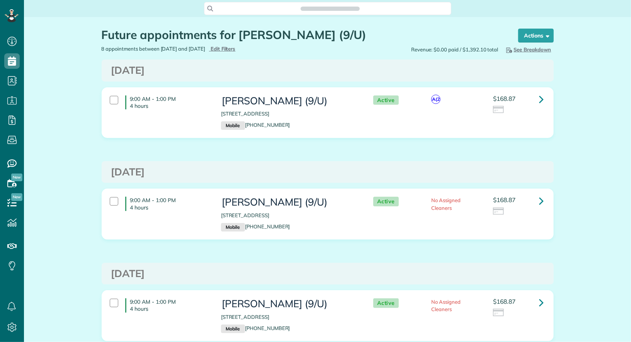
scroll to position [3, 3]
click at [535, 99] on link at bounding box center [541, 99] width 15 height 15
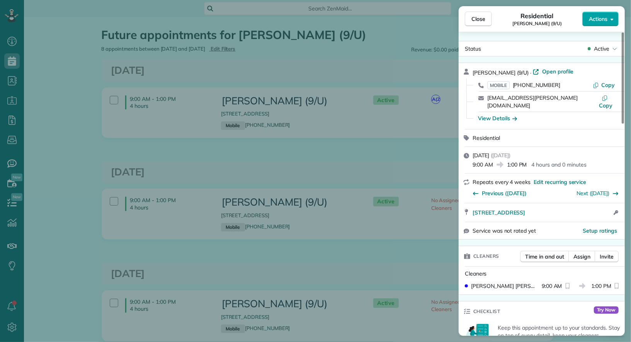
click at [600, 17] on span "Actions" at bounding box center [598, 19] width 19 height 8
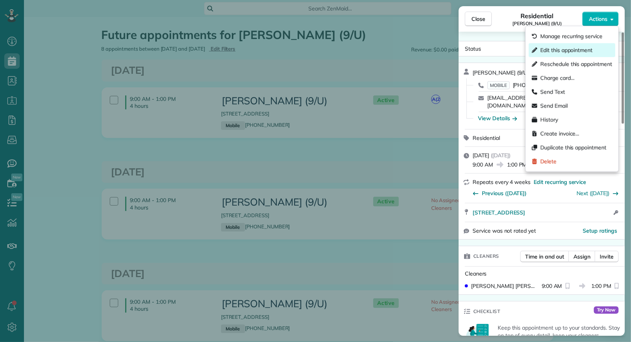
click at [593, 46] on div "Edit this appointment" at bounding box center [572, 50] width 87 height 14
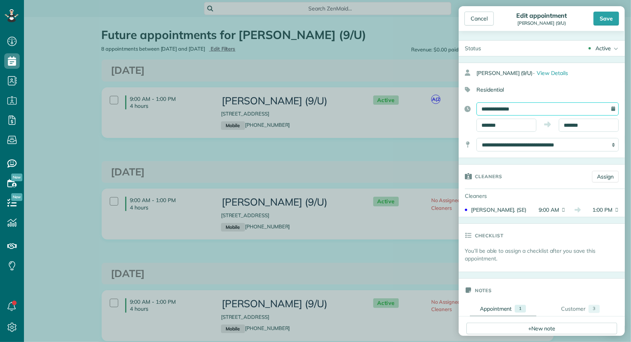
click at [519, 108] on input "**********" at bounding box center [547, 108] width 142 height 13
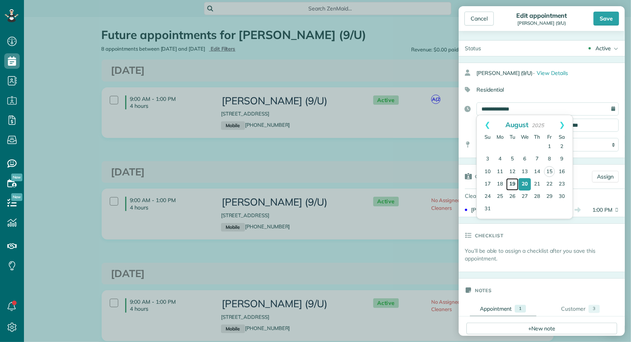
click at [512, 180] on link "19" at bounding box center [512, 184] width 12 height 12
type input "**********"
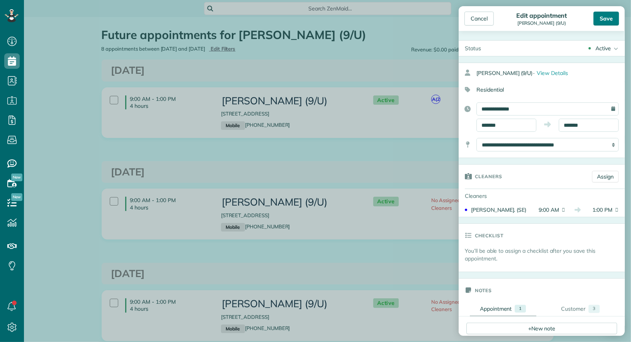
click at [605, 15] on div "Save" at bounding box center [606, 19] width 26 height 14
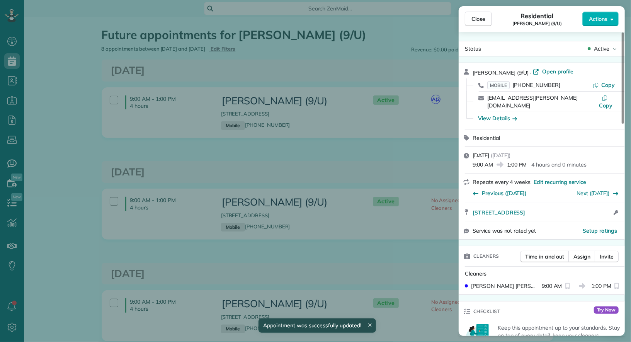
click at [605, 15] on span "Actions" at bounding box center [598, 19] width 19 height 8
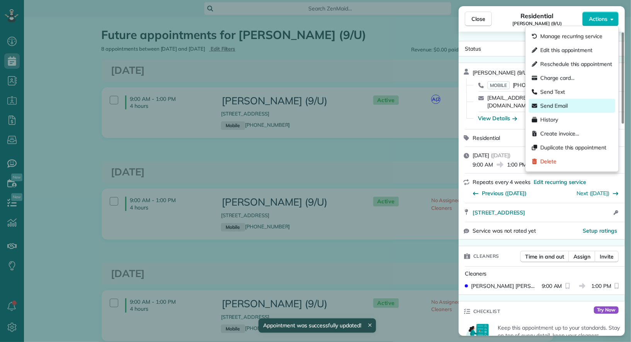
click at [561, 103] on span "Send Email" at bounding box center [553, 106] width 27 height 8
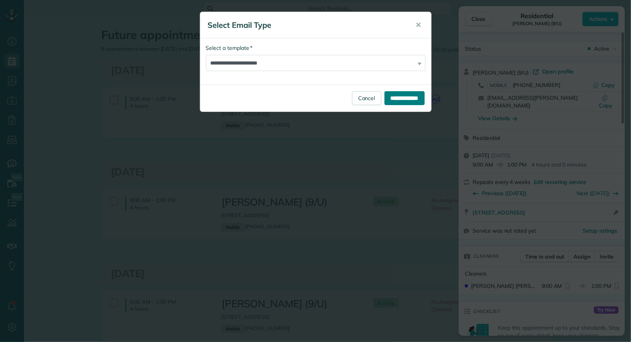
click at [417, 100] on input "**********" at bounding box center [404, 98] width 40 height 14
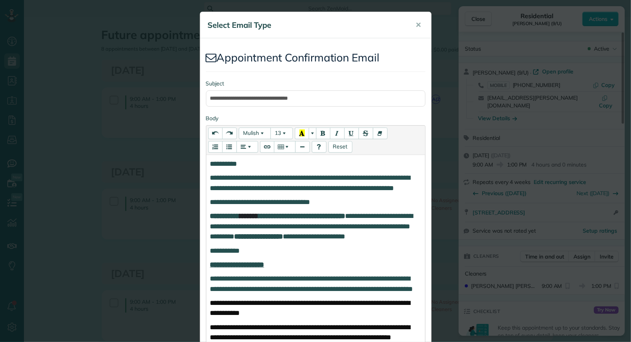
scroll to position [523, 0]
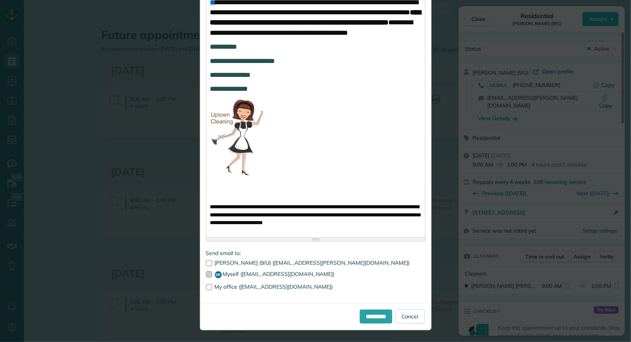
click at [239, 271] on label "SR Myself (hello@uptownc.com)" at bounding box center [315, 274] width 219 height 7
click at [375, 319] on input "**********" at bounding box center [376, 316] width 32 height 14
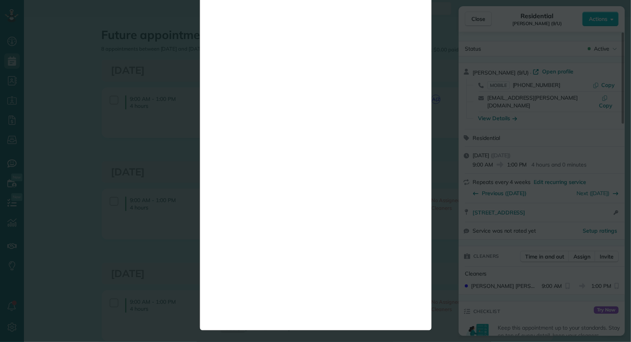
scroll to position [0, 0]
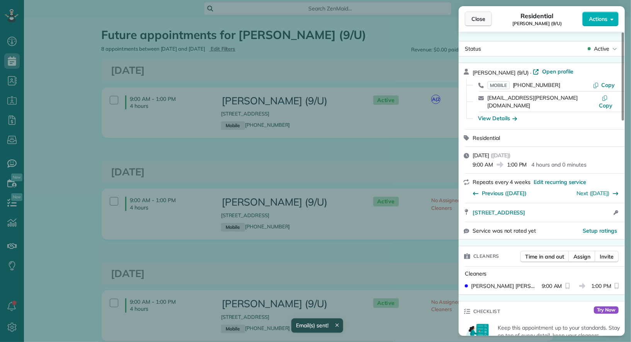
click at [480, 18] on span "Close" at bounding box center [478, 19] width 14 height 8
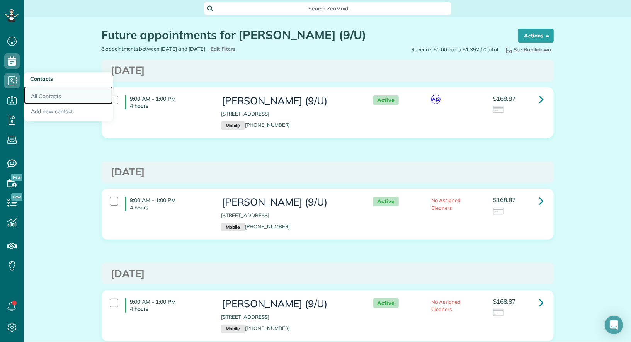
click at [45, 101] on link "All Contacts" at bounding box center [68, 95] width 89 height 18
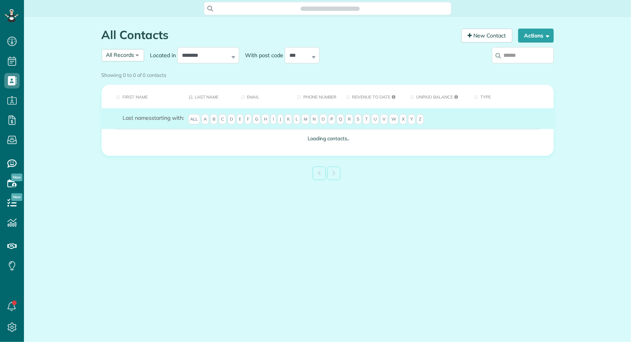
scroll to position [3, 3]
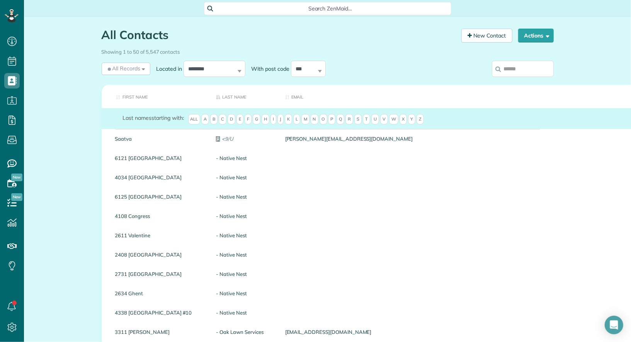
click at [539, 70] on input "search" at bounding box center [523, 69] width 62 height 16
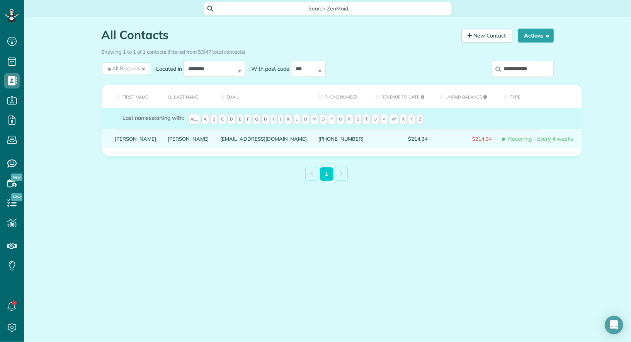
type input "**********"
click at [117, 141] on link "[PERSON_NAME]" at bounding box center [135, 138] width 41 height 5
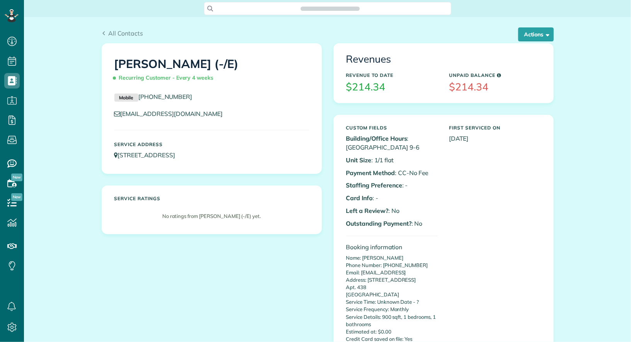
scroll to position [342, 24]
click at [538, 27] on div "All Contacts Actions Edit Add Appointment Recent Activity Send Email Update Cus…" at bounding box center [328, 30] width 464 height 26
click at [538, 35] on button "Actions" at bounding box center [536, 34] width 36 height 14
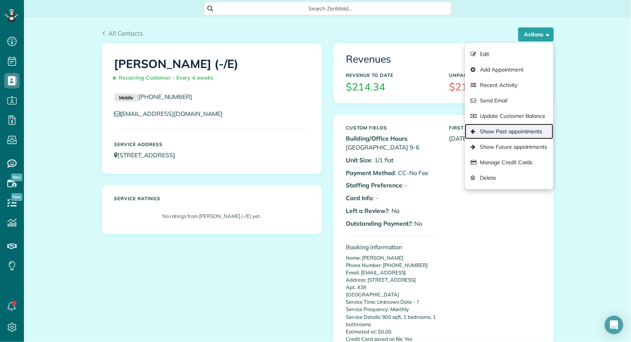
click at [526, 127] on link "Show Past appointments" at bounding box center [509, 131] width 88 height 15
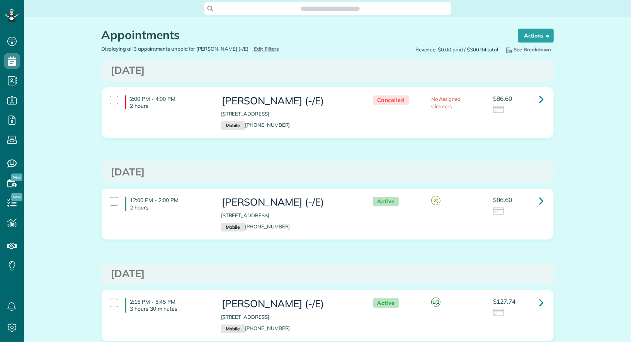
scroll to position [342, 24]
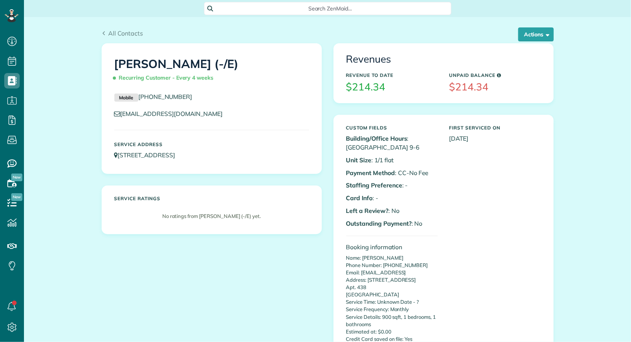
scroll to position [3, 3]
click at [536, 26] on div "All Contacts Actions Edit Add Appointment Recent Activity Send Email Update Cus…" at bounding box center [328, 30] width 464 height 26
click at [531, 36] on button "Actions" at bounding box center [536, 34] width 36 height 14
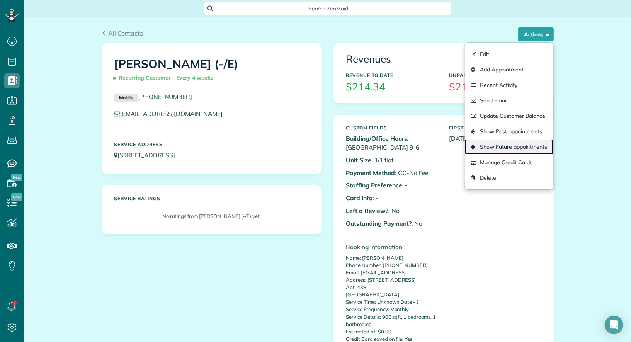
click at [522, 146] on link "Show Future appointments" at bounding box center [509, 146] width 88 height 15
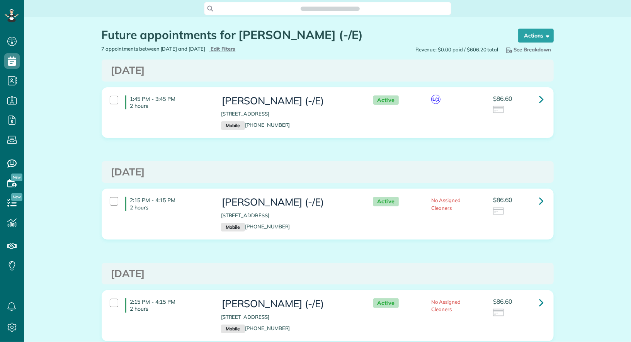
scroll to position [3, 3]
click at [541, 99] on icon at bounding box center [541, 99] width 5 height 14
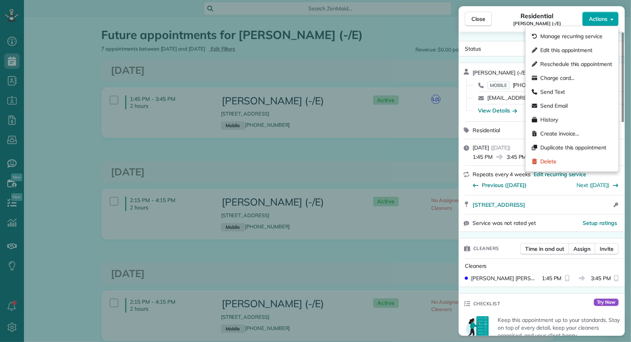
click at [603, 18] on span "Actions" at bounding box center [598, 19] width 19 height 8
click at [592, 45] on div "Edit this appointment" at bounding box center [572, 50] width 87 height 14
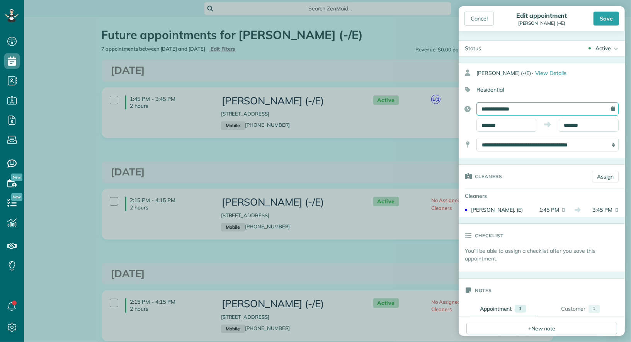
click at [556, 111] on input "**********" at bounding box center [547, 108] width 142 height 13
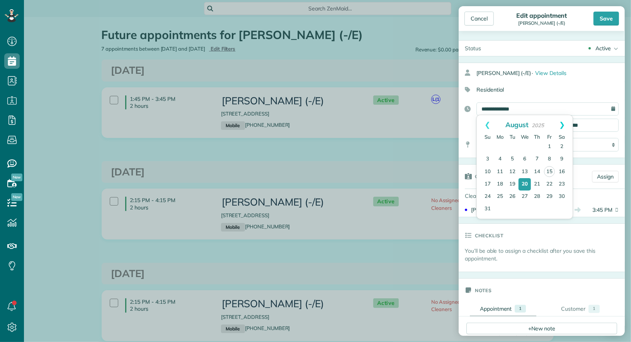
click at [565, 120] on link "Next" at bounding box center [561, 124] width 21 height 19
click at [513, 156] on link "9" at bounding box center [512, 159] width 12 height 12
type input "**********"
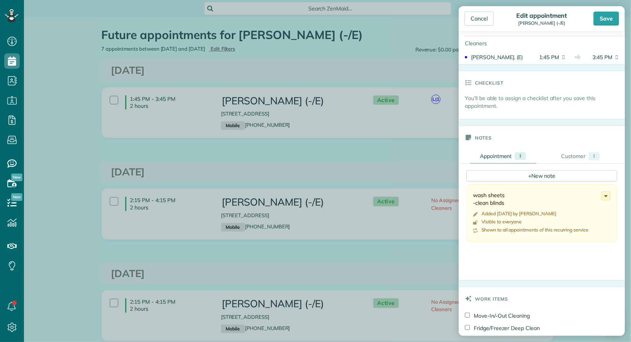
scroll to position [321, 0]
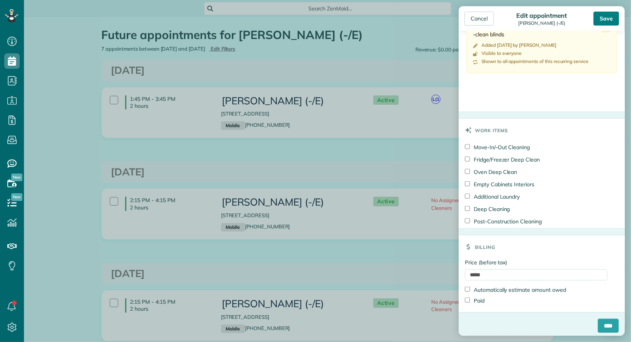
click at [607, 19] on div "Save" at bounding box center [606, 19] width 26 height 14
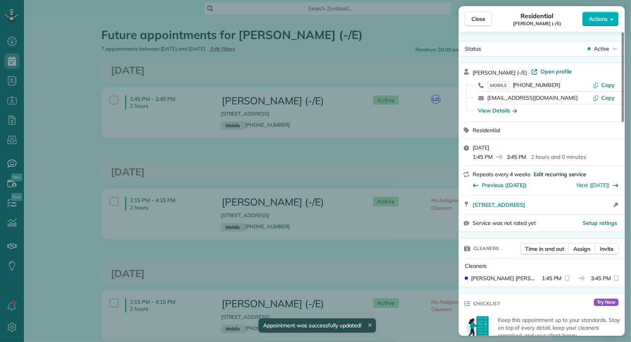
click at [545, 174] on span "Edit recurring service" at bounding box center [560, 174] width 53 height 8
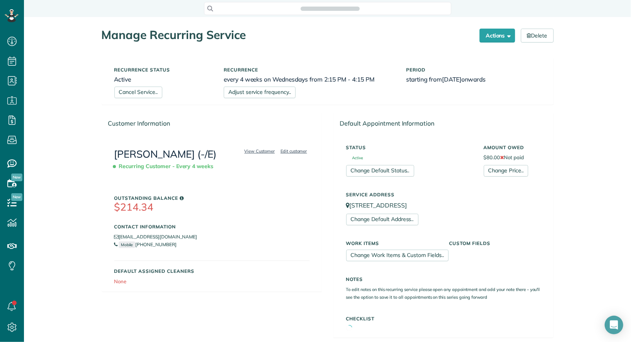
scroll to position [3, 3]
click at [269, 90] on link "Adjust service frequency.." at bounding box center [260, 93] width 72 height 12
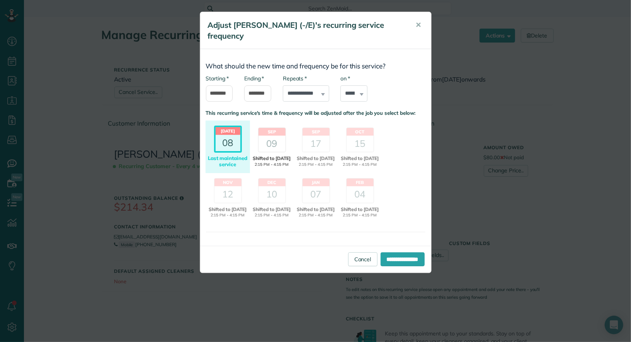
click at [271, 128] on header "Sep" at bounding box center [271, 132] width 27 height 8
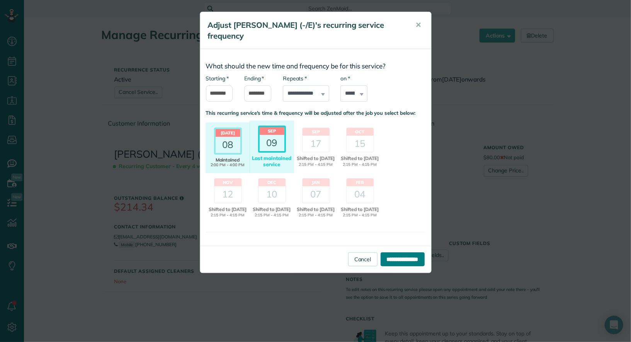
click at [396, 265] on input "**********" at bounding box center [403, 259] width 44 height 14
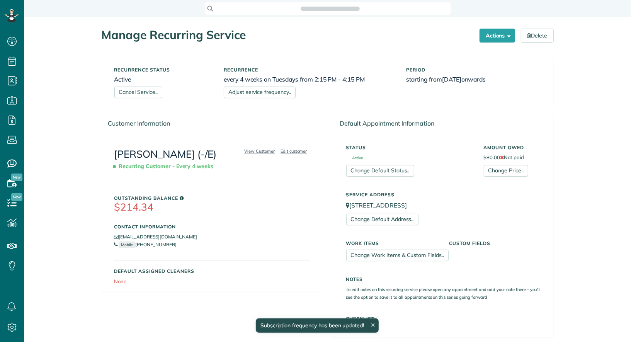
scroll to position [342, 24]
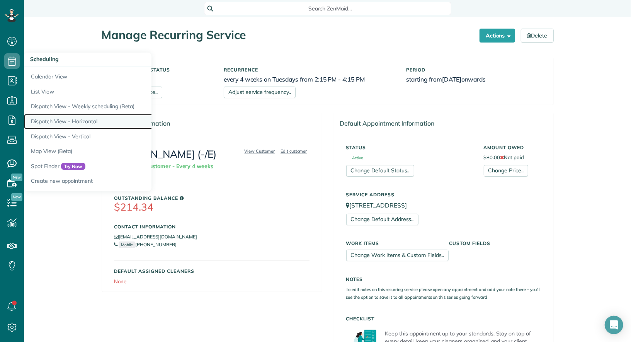
click at [77, 126] on link "Dispatch View - Horizontal" at bounding box center [120, 121] width 193 height 15
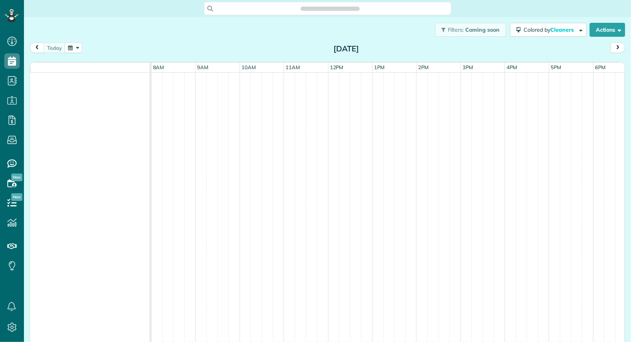
scroll to position [3, 3]
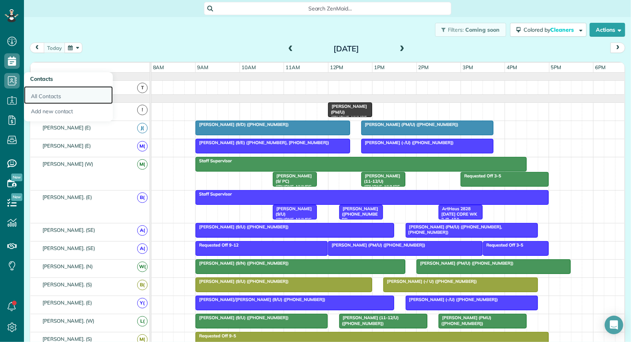
click at [47, 95] on link "All Contacts" at bounding box center [68, 95] width 89 height 18
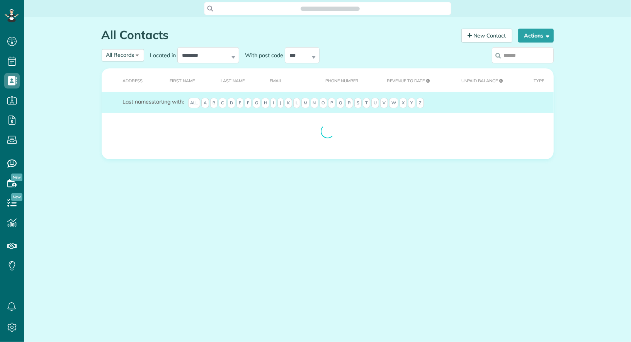
scroll to position [3, 3]
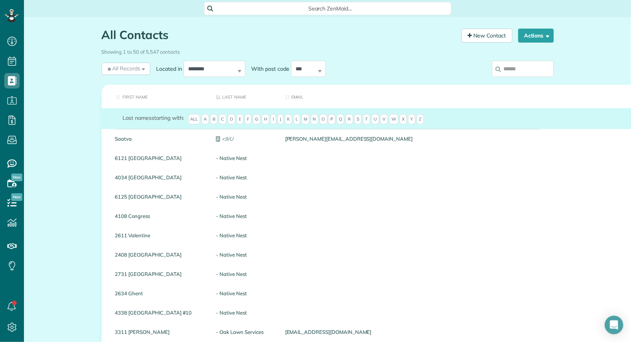
click at [547, 75] on input "search" at bounding box center [523, 69] width 62 height 16
type input "*"
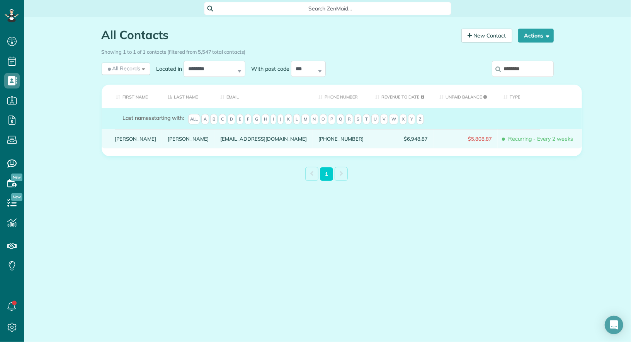
type input "********"
click at [122, 141] on link "[PERSON_NAME]" at bounding box center [135, 138] width 41 height 5
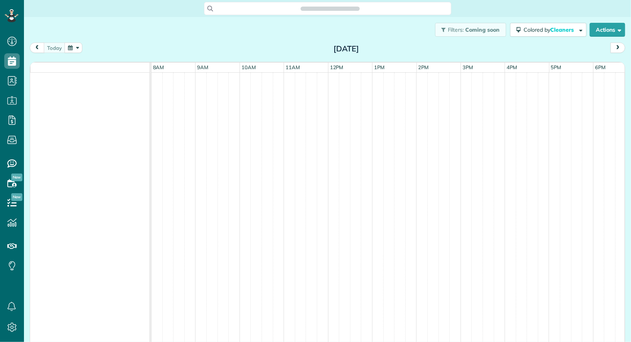
scroll to position [3, 3]
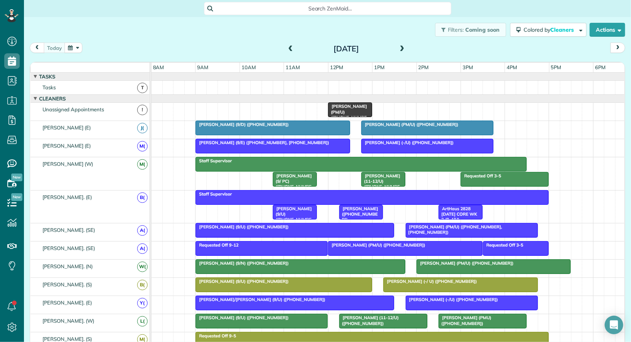
click at [352, 110] on div "[PERSON_NAME] (PM/U) ([PHONE_NUMBER])" at bounding box center [349, 115] width 39 height 22
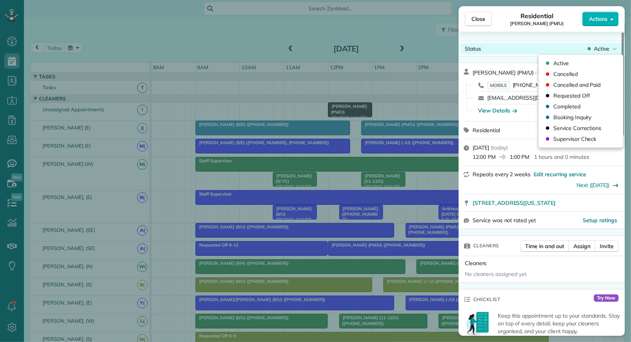
click at [605, 50] on span "Active" at bounding box center [601, 49] width 15 height 8
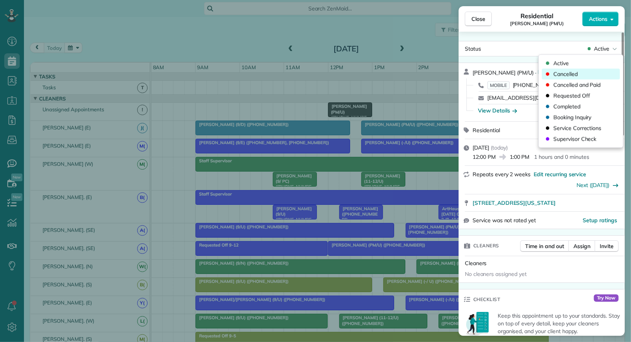
click at [597, 73] on div "Cancelled" at bounding box center [581, 74] width 78 height 11
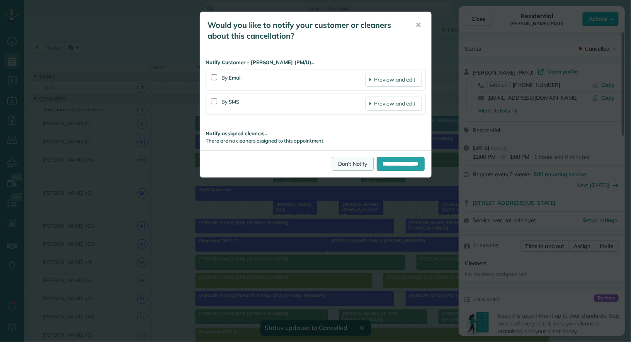
click at [344, 165] on link "Don't Notify" at bounding box center [353, 164] width 42 height 14
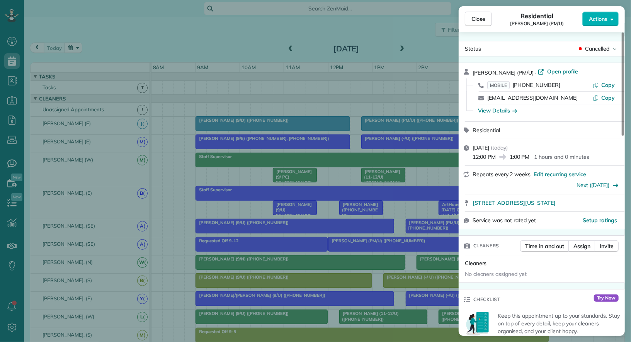
click at [0, 85] on div "Close Residential [PERSON_NAME] (PM/U) Actions Status Cancelled [PERSON_NAME] (…" at bounding box center [315, 171] width 631 height 342
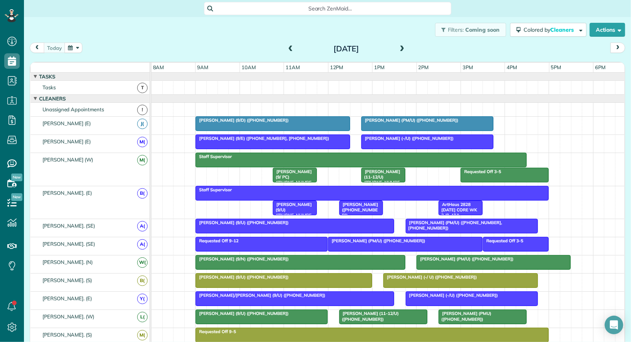
click at [70, 44] on button "button" at bounding box center [74, 48] width 18 height 10
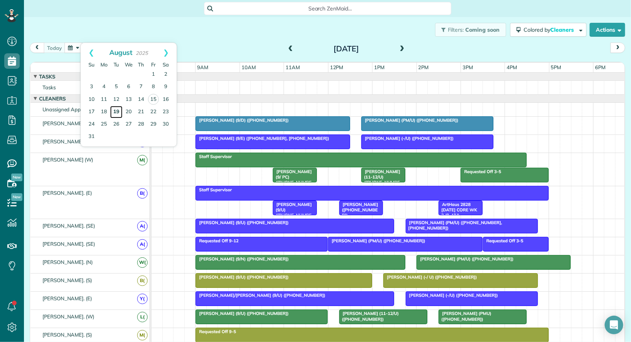
click at [116, 111] on link "19" at bounding box center [116, 112] width 12 height 12
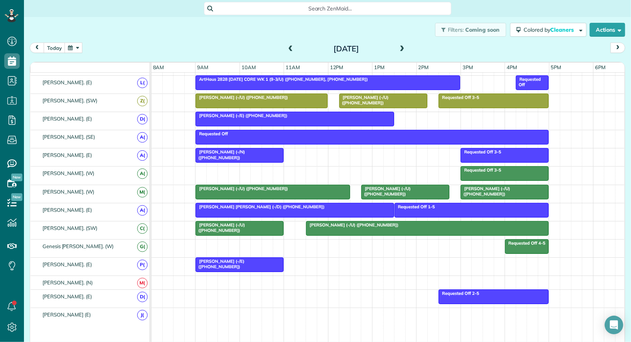
scroll to position [422, 0]
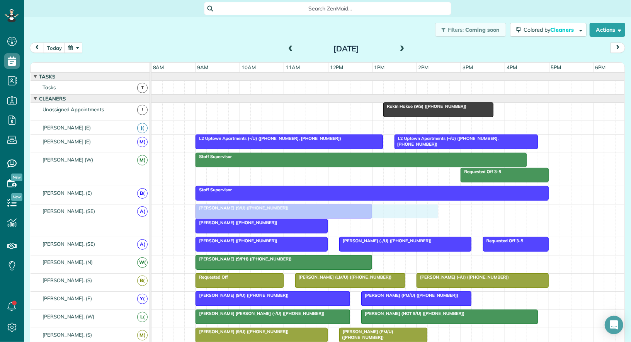
drag, startPoint x: 323, startPoint y: 189, endPoint x: 216, endPoint y: 211, distance: 108.9
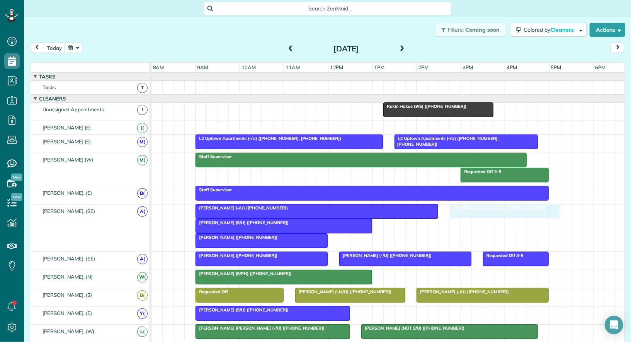
drag, startPoint x: 397, startPoint y: 308, endPoint x: 488, endPoint y: 218, distance: 128.4
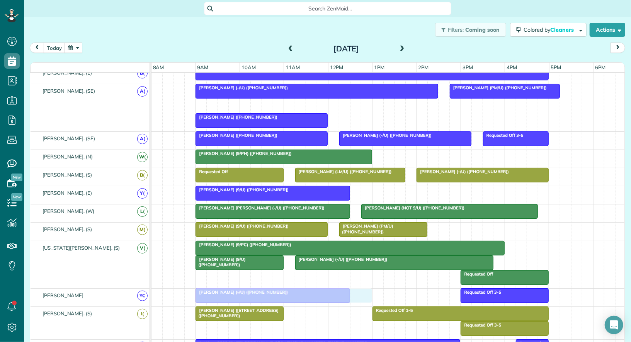
drag, startPoint x: 252, startPoint y: 100, endPoint x: 252, endPoint y: 295, distance: 194.7
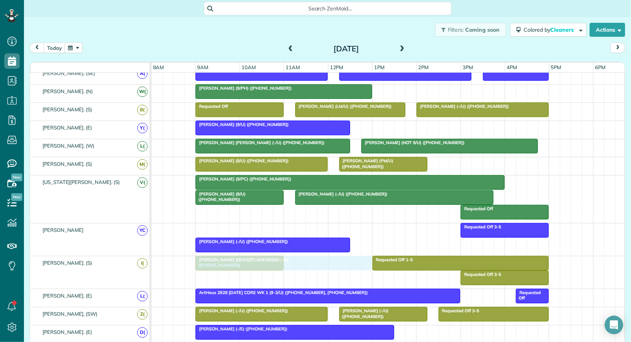
drag, startPoint x: 262, startPoint y: 225, endPoint x: 260, endPoint y: 253, distance: 27.5
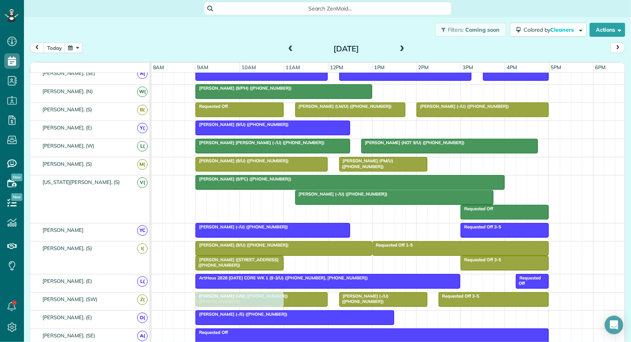
drag, startPoint x: 247, startPoint y: 195, endPoint x: 248, endPoint y: 299, distance: 103.9
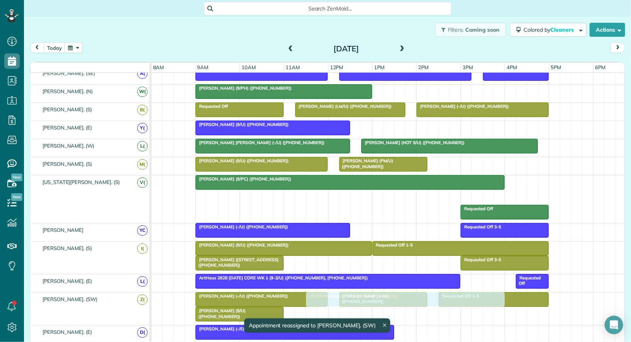
drag, startPoint x: 331, startPoint y: 195, endPoint x: 339, endPoint y: 314, distance: 118.9
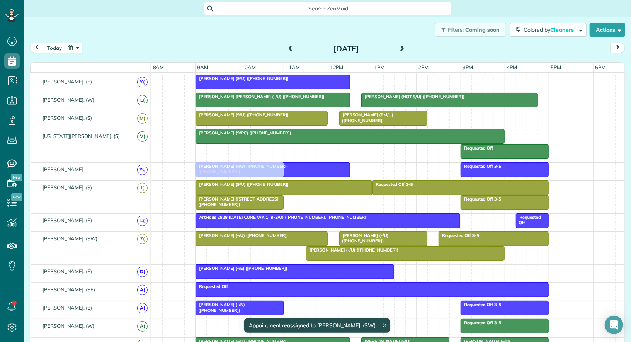
drag, startPoint x: 222, startPoint y: 247, endPoint x: 226, endPoint y: 170, distance: 77.4
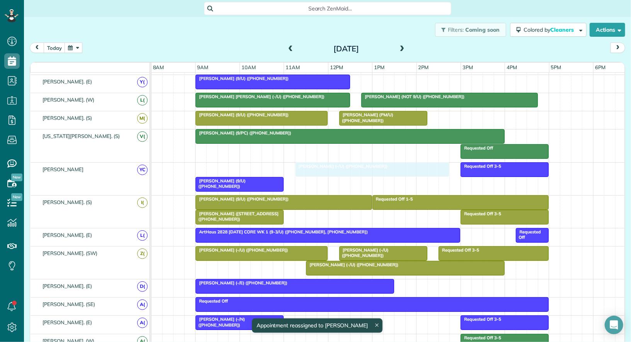
drag, startPoint x: 223, startPoint y: 168, endPoint x: 320, endPoint y: 176, distance: 97.3
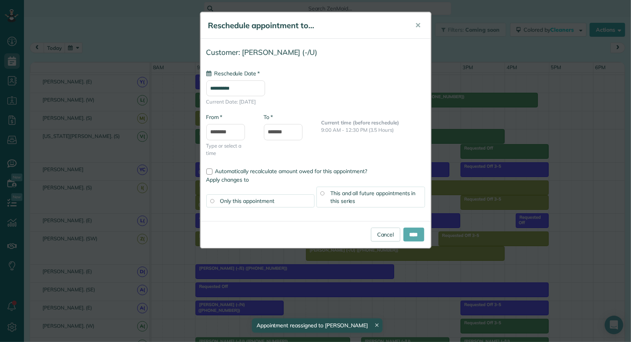
type input "**********"
click at [411, 226] on div "Cancel ****" at bounding box center [316, 234] width 230 height 27
click at [412, 233] on input "****" at bounding box center [413, 235] width 21 height 14
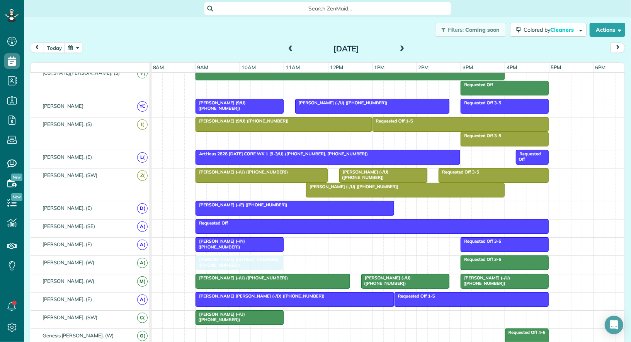
drag, startPoint x: 240, startPoint y: 135, endPoint x: 242, endPoint y: 260, distance: 125.2
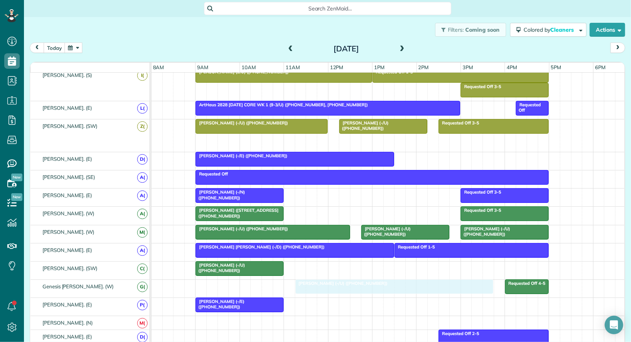
drag, startPoint x: 353, startPoint y: 134, endPoint x: 345, endPoint y: 275, distance: 141.6
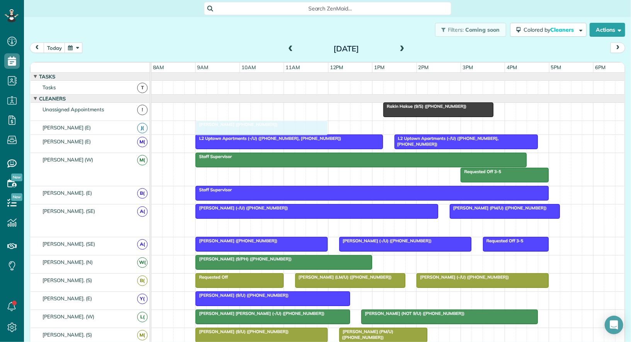
drag, startPoint x: 235, startPoint y: 223, endPoint x: 241, endPoint y: 122, distance: 101.4
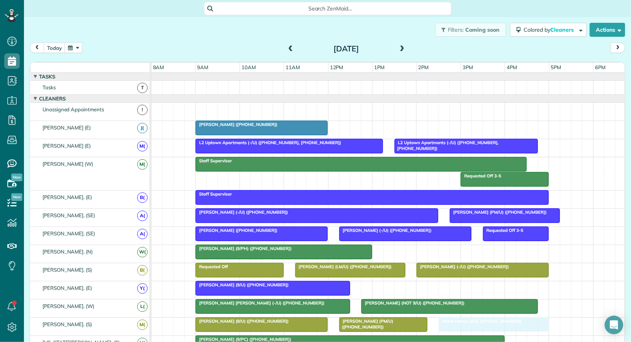
drag, startPoint x: 412, startPoint y: 106, endPoint x: 462, endPoint y: 322, distance: 221.4
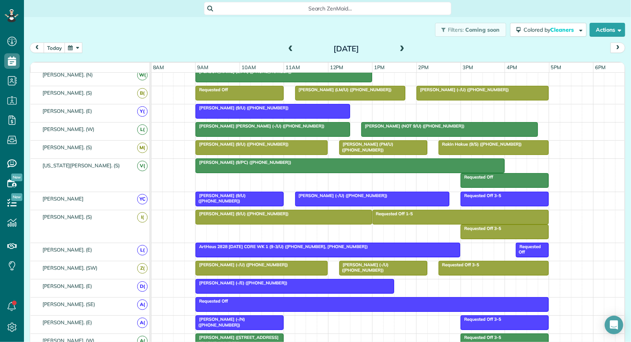
scroll to position [176, 0]
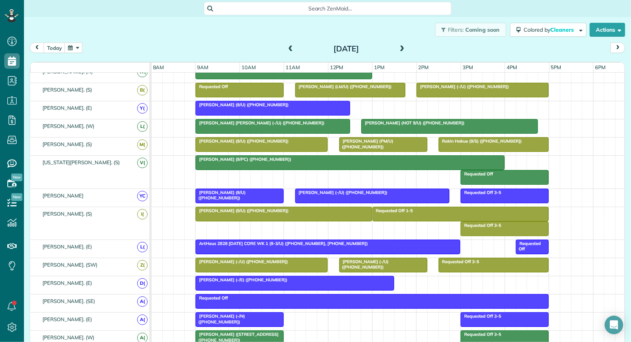
click at [481, 174] on div at bounding box center [504, 177] width 87 height 14
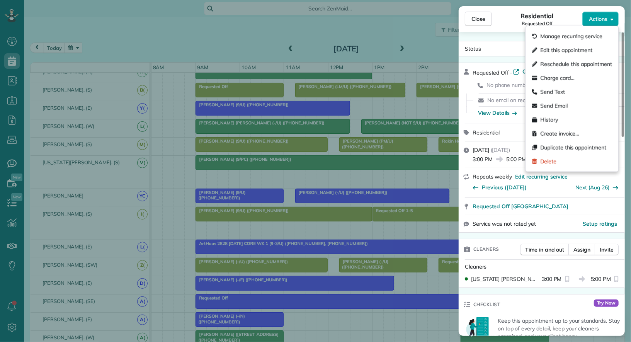
click at [597, 17] on span "Actions" at bounding box center [598, 19] width 19 height 8
click at [570, 163] on div "Delete" at bounding box center [572, 162] width 87 height 14
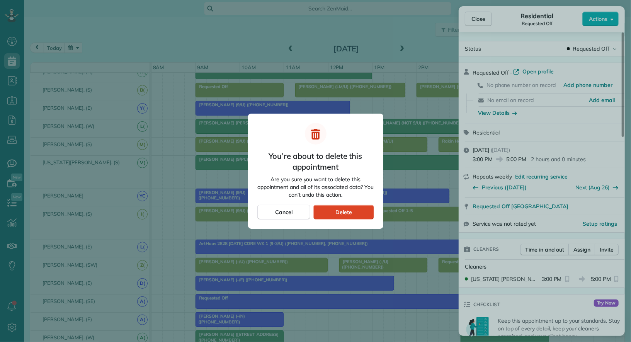
click at [343, 206] on div "Delete" at bounding box center [343, 212] width 60 height 15
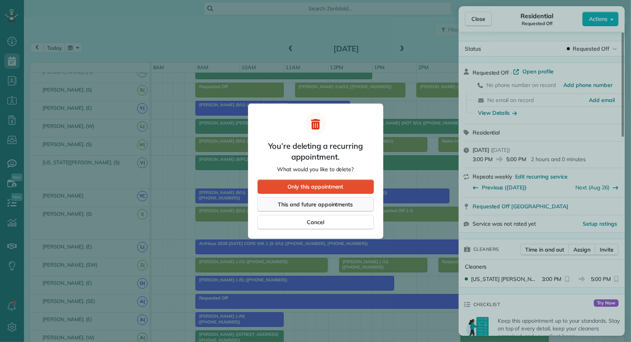
click at [341, 207] on span "This and future appointments" at bounding box center [315, 205] width 75 height 8
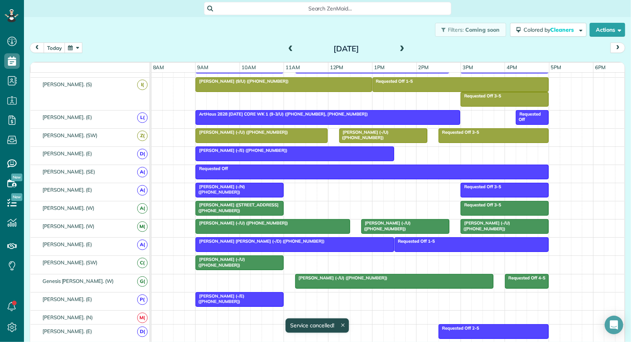
scroll to position [319, 0]
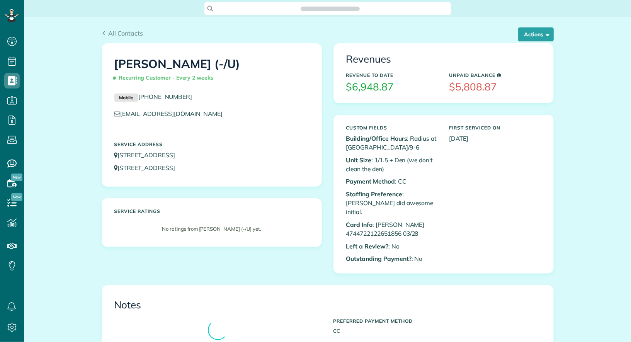
scroll to position [3, 3]
click at [543, 39] on button "Actions" at bounding box center [536, 34] width 36 height 14
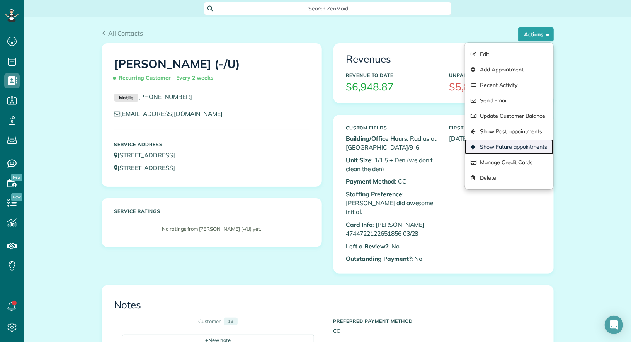
click at [526, 143] on link "Show Future appointments" at bounding box center [509, 146] width 88 height 15
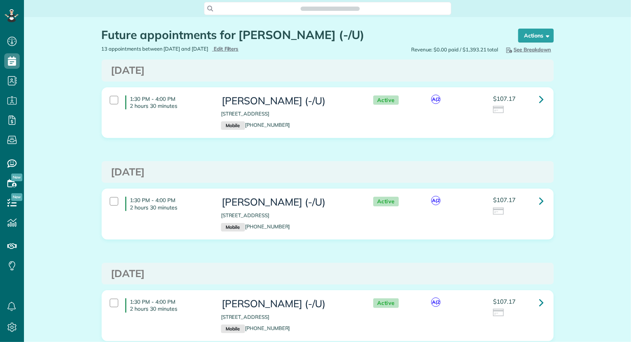
scroll to position [3, 3]
click at [111, 95] on div "1:30 PM - 4:00 PM 2 hours 30 minutes" at bounding box center [159, 103] width 111 height 22
click at [521, 34] on strong "Bulk Actions" at bounding box center [526, 35] width 32 height 7
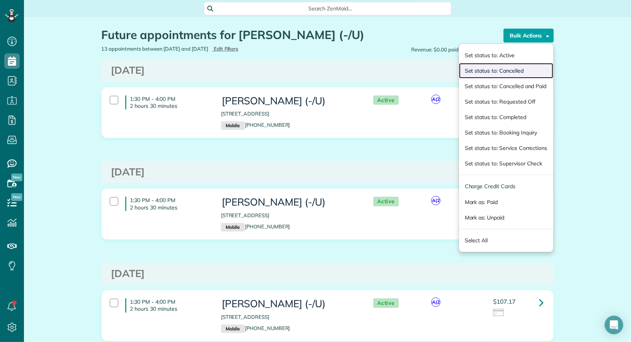
click at [514, 65] on link "Set status to: Cancelled" at bounding box center [506, 70] width 94 height 15
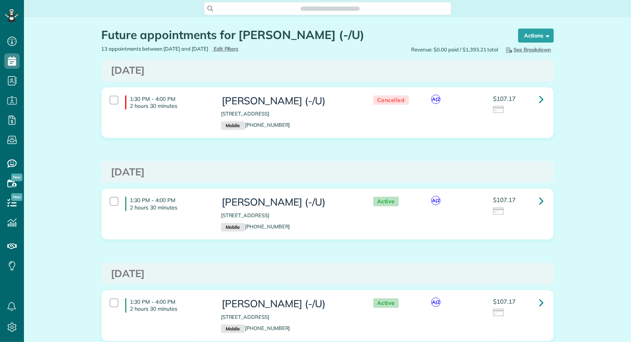
scroll to position [3, 3]
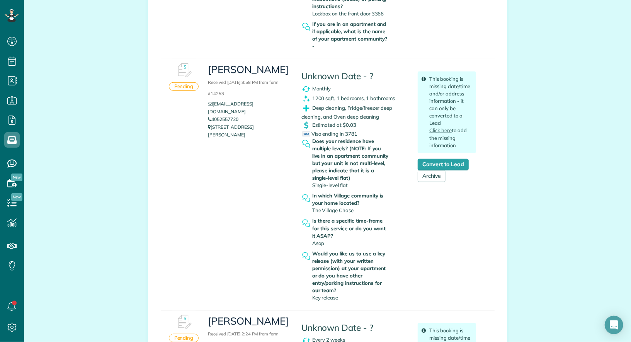
scroll to position [311, 0]
